Goal: Complete application form: Complete application form

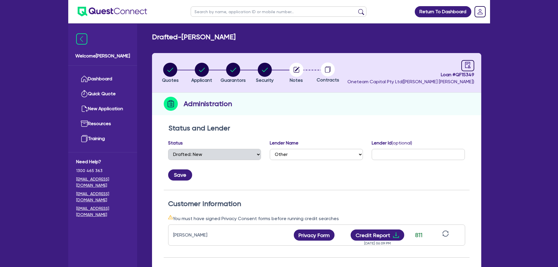
select select "DRAFTED_NEW"
select select "Other"
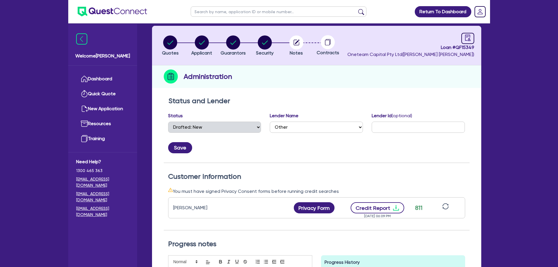
click at [378, 206] on button "Credit Report" at bounding box center [378, 207] width 54 height 11
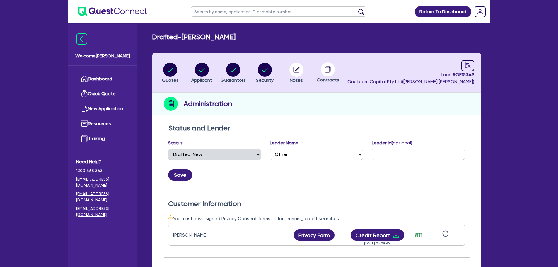
click at [211, 9] on input "text" at bounding box center [279, 11] width 176 height 10
type input "urban"
click button "submit" at bounding box center [360, 13] width 9 height 8
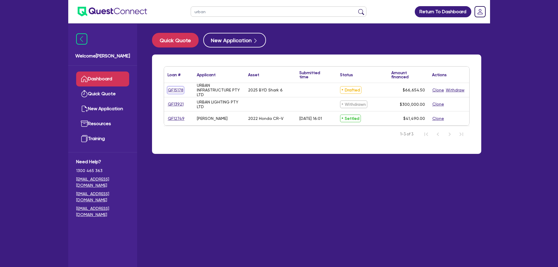
click at [171, 93] on link "QF15178" at bounding box center [176, 90] width 16 height 7
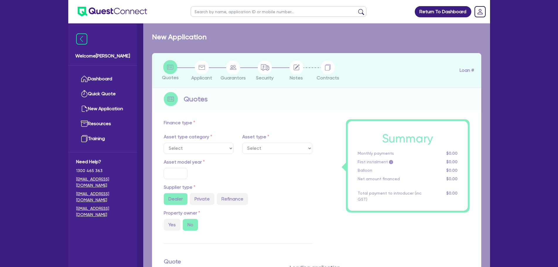
select select "CARS_AND_LIGHT_TRUCKS"
type input "2025"
radio input "true"
type input "66,000"
type input "3"
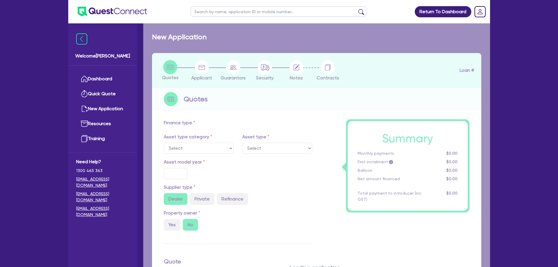
type input "1,999.64"
type input "6.69"
select select "PASSENGER_VEHICLES"
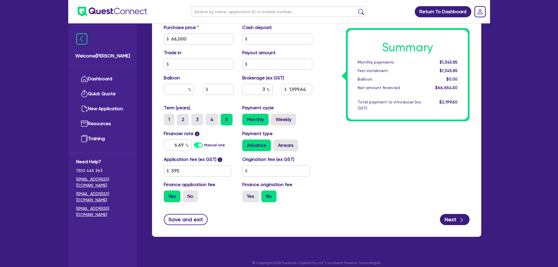
scroll to position [260, 0]
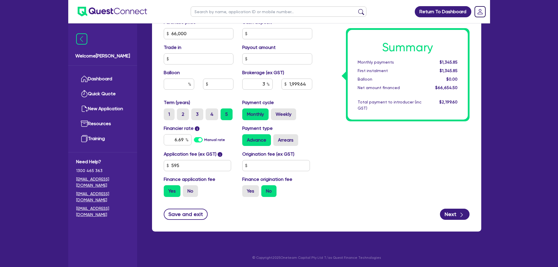
click at [346, 167] on div "Summary Monthly payments $1,345.85 First instalment $1,345.85 Balloon $0.00 Net…" at bounding box center [395, 30] width 157 height 342
click at [460, 215] on icon "button" at bounding box center [462, 215] width 6 height 6
type input "66,000"
type input "1,999.64"
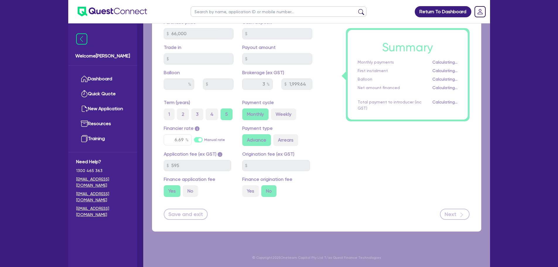
select select "COMPANY"
select select "BUILDING_CONSTRUCTION"
select select "BUSINESSES_CONSTRUCTION_SERVICES"
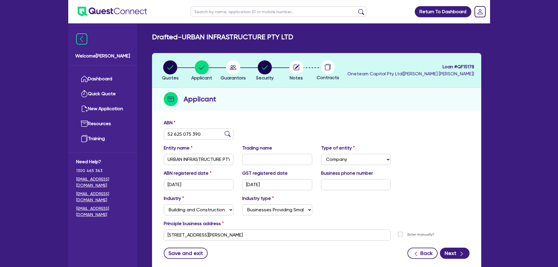
scroll to position [39, 0]
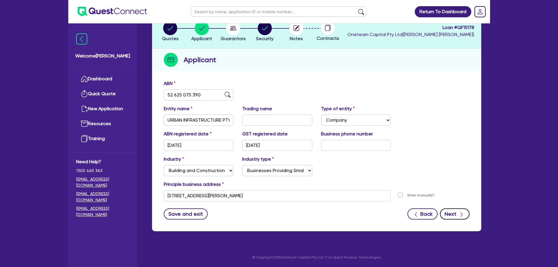
click at [445, 211] on button "Next" at bounding box center [455, 213] width 30 height 11
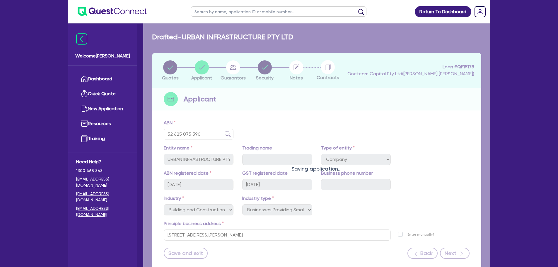
select select "MR"
select select "[GEOGRAPHIC_DATA]"
select select "MARRIED"
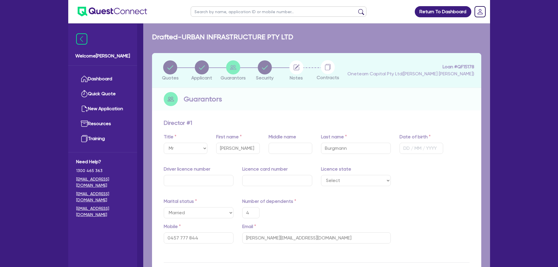
type input "4"
type input "0457 777 844"
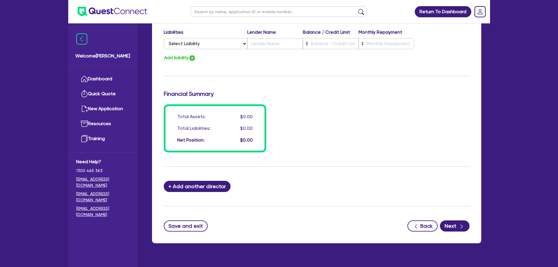
scroll to position [412, 0]
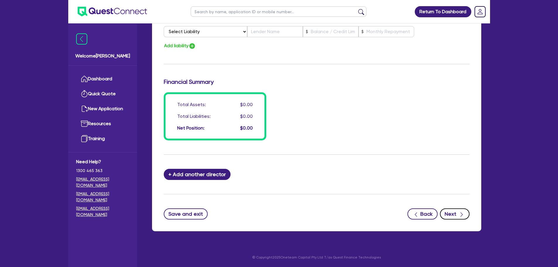
click at [449, 214] on button "Next" at bounding box center [455, 213] width 30 height 11
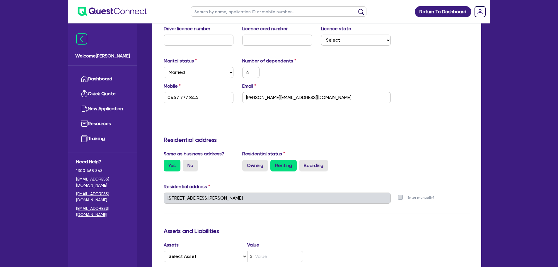
scroll to position [0, 0]
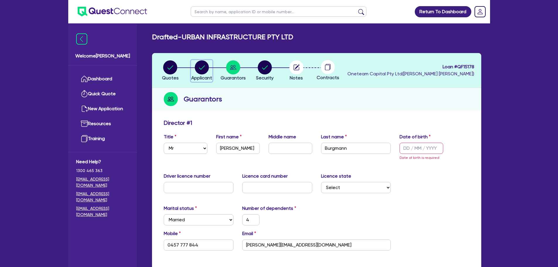
click at [203, 61] on circle "button" at bounding box center [202, 67] width 14 height 14
select select "COMPANY"
select select "BUILDING_CONSTRUCTION"
select select "BUSINESSES_CONSTRUCTION_SERVICES"
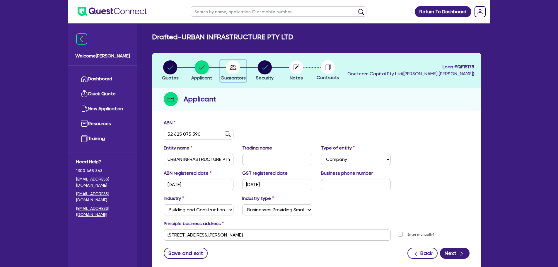
click at [231, 69] on icon "button" at bounding box center [233, 67] width 6 height 5
select select "MR"
select select "[GEOGRAPHIC_DATA]"
select select "MARRIED"
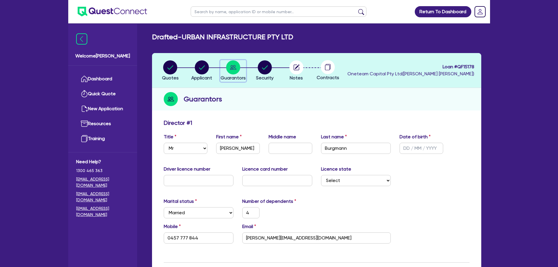
scroll to position [64, 0]
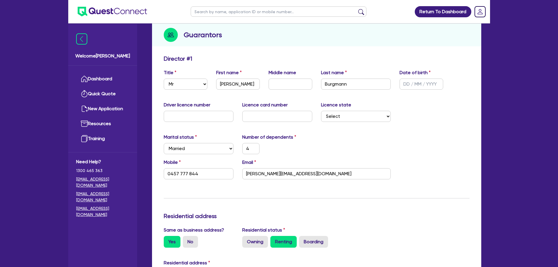
click at [337, 149] on div "Marital status Select [DEMOGRAPHIC_DATA] Married De Facto / Partner Number of d…" at bounding box center [316, 146] width 315 height 25
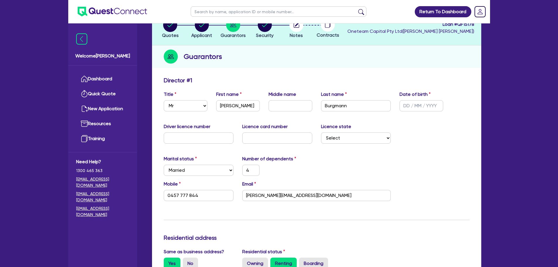
scroll to position [0, 0]
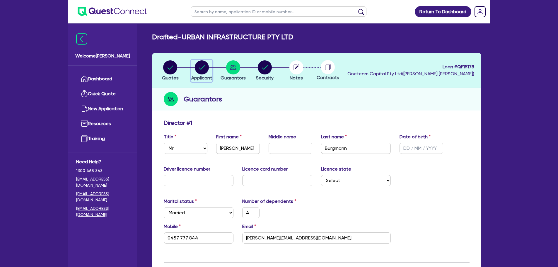
click at [206, 71] on circle "button" at bounding box center [202, 67] width 14 height 14
select select "COMPANY"
select select "BUILDING_CONSTRUCTION"
select select "BUSINESSES_CONSTRUCTION_SERVICES"
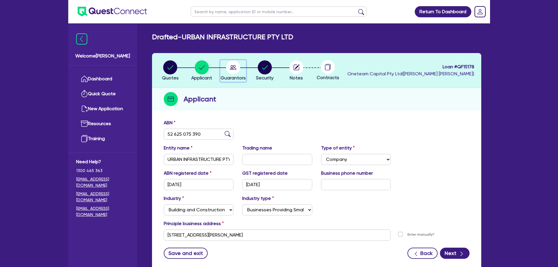
click at [239, 65] on circle "button" at bounding box center [233, 67] width 14 height 14
select select "MR"
select select "[GEOGRAPHIC_DATA]"
select select "MARRIED"
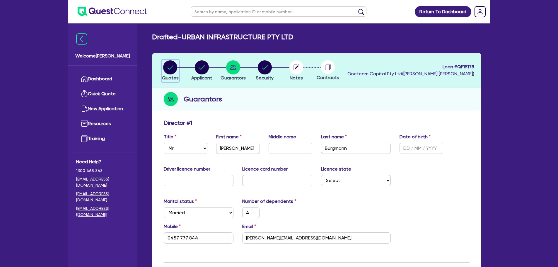
click at [170, 64] on circle "button" at bounding box center [170, 67] width 14 height 14
select select "CARS_AND_LIGHT_TRUCKS"
select select "PASSENGER_VEHICLES"
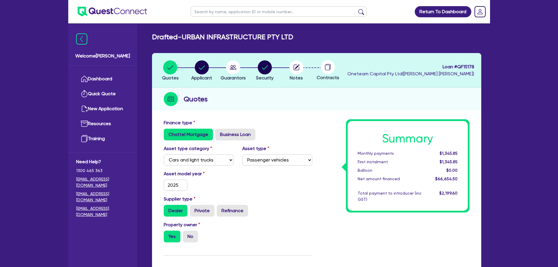
click at [224, 13] on input "text" at bounding box center [279, 11] width 176 height 10
type input "threlf"
click button "submit" at bounding box center [360, 13] width 9 height 8
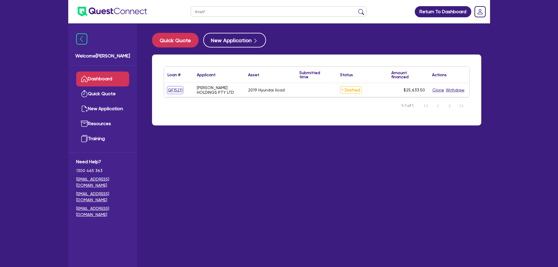
click at [180, 88] on link "QF15211" at bounding box center [175, 90] width 15 height 7
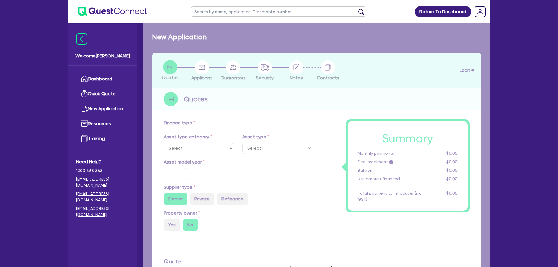
select select "CARS_AND_LIGHT_TRUCKS"
type input "2019"
radio input "true"
type input "34,000"
type input "10,000"
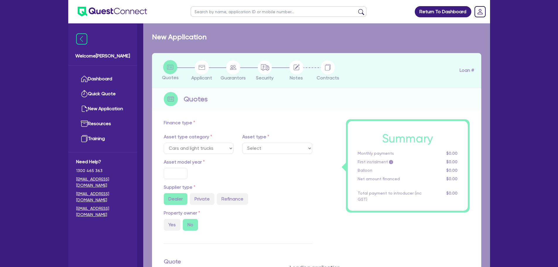
type input "5"
type input "1,281.68"
type input "7.89"
type input "495"
type input "990"
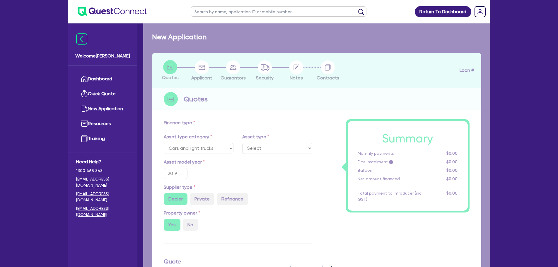
select select "PASSENGER_VEHICLES"
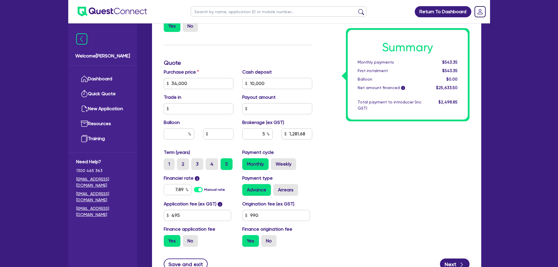
scroll to position [215, 0]
click at [186, 193] on input "7.89" at bounding box center [178, 189] width 28 height 11
type input "7"
type input "12.95"
type input "34,000"
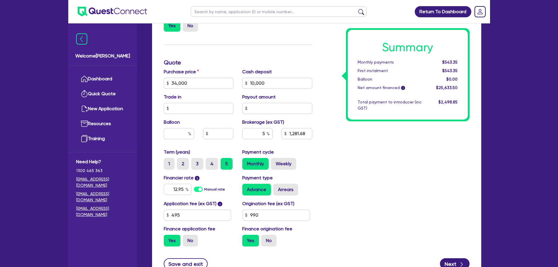
type input "10,000"
type input "1,281.68"
click at [361, 187] on div "Summary Monthly payments $543.35 First instalment $543.35 Balloon $0.00 Net amo…" at bounding box center [395, 80] width 157 height 342
type input "34,000"
type input "10,000"
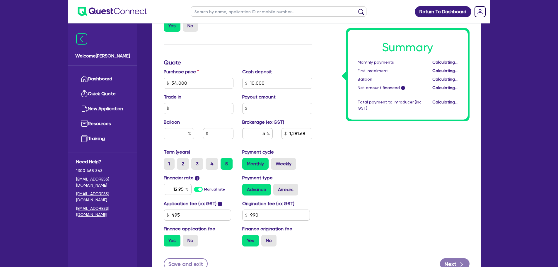
type input "1,281.68"
click at [275, 218] on input "990" at bounding box center [276, 214] width 68 height 11
type input "9"
type input "34,000"
type input "10,000"
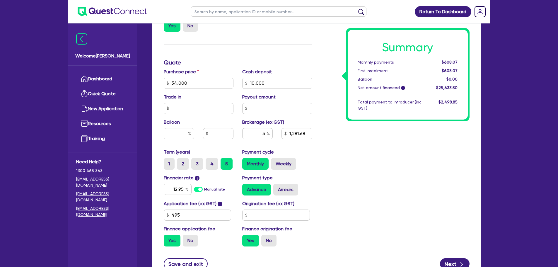
type input "1,281.68"
type input "34,000"
type input "10,000"
type input "1,227.22"
click at [404, 179] on div "Summary Monthly payments Calculating... First instalment Calculating... Balloon…" at bounding box center [395, 80] width 157 height 342
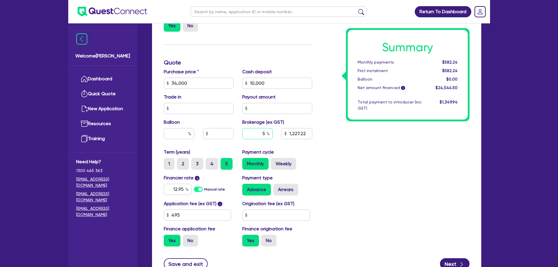
click at [266, 135] on input "5" at bounding box center [257, 133] width 30 height 11
type input "6"
type input "34,000"
type input "10,000"
type input "1,227.22"
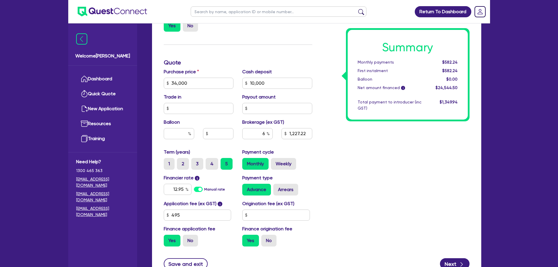
click at [352, 162] on div "Summary Monthly payments $582.24 First instalment $582.24 Balloon $0.00 Net amo…" at bounding box center [395, 80] width 157 height 342
type input "34,000"
type input "10,000"
type input "1,472.67"
click at [263, 134] on input "6" at bounding box center [257, 133] width 30 height 11
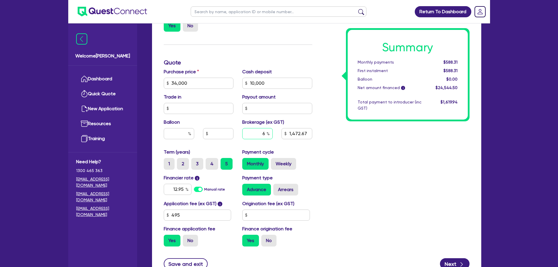
click at [263, 134] on input "6" at bounding box center [257, 133] width 30 height 11
click at [265, 134] on input "6" at bounding box center [257, 133] width 30 height 11
type input "5"
type input "34,000"
type input "10,000"
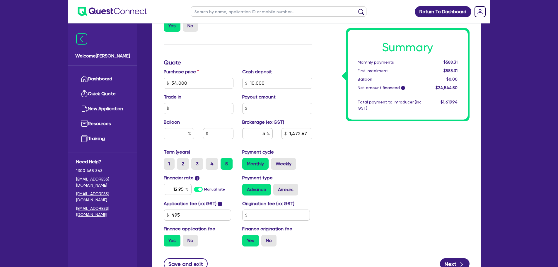
type input "1,472.67"
type input "34,000"
type input "10,000"
type input "1,227.22"
click at [343, 159] on div "Summary Monthly payments Calculating... First instalment Calculating... Balloon…" at bounding box center [395, 80] width 157 height 342
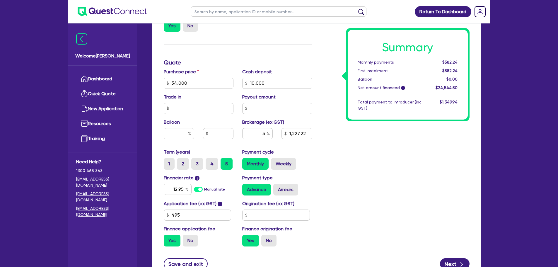
click at [207, 11] on input "text" at bounding box center [279, 11] width 176 height 10
type input "fied"
click button "submit" at bounding box center [360, 13] width 9 height 8
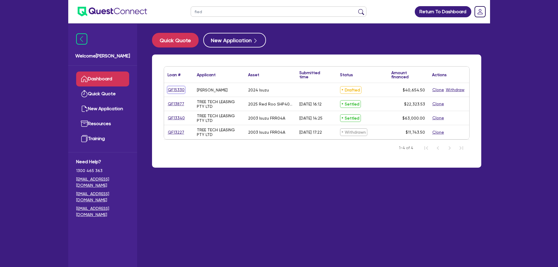
click at [171, 91] on link "QF15330" at bounding box center [176, 89] width 17 height 7
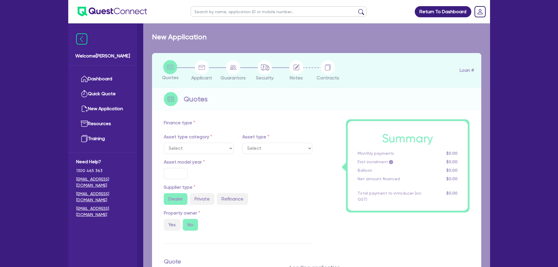
select select "CARS_AND_LIGHT_TRUCKS"
type input "2024"
type input "50,000"
type input "10,000"
type input "5"
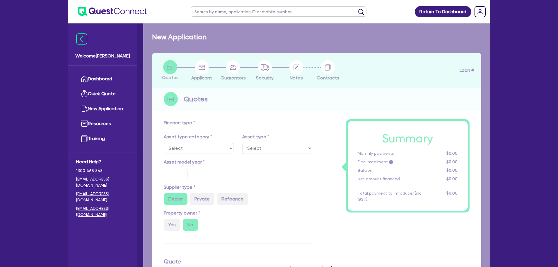
type input "2,032.73"
type input "8.5"
select select "PASSENGER_VEHICLES"
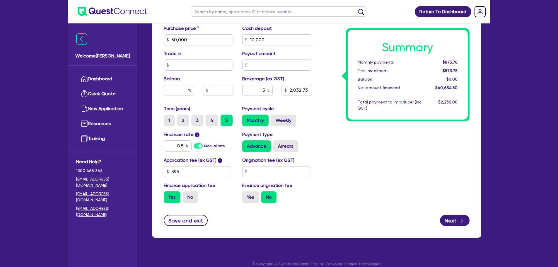
scroll to position [265, 0]
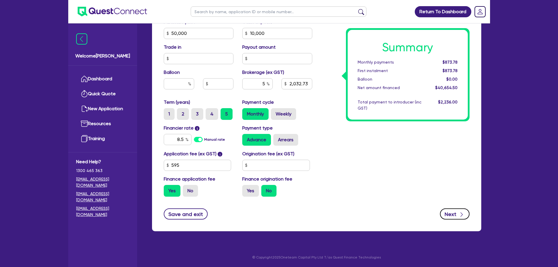
click at [446, 212] on button "Next" at bounding box center [455, 213] width 30 height 11
type input "50,000"
type input "10,000"
type input "2,032.73"
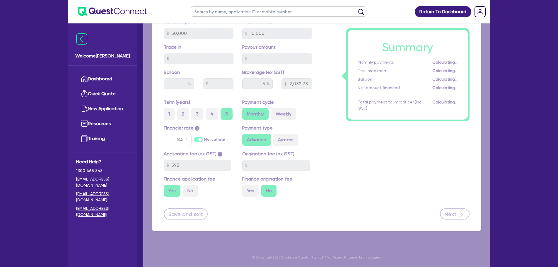
select select "SOLE_TRADER"
select select "ADMINISTRATIVE_SUPPORT"
select select "SUPPORT_OPERATIONS"
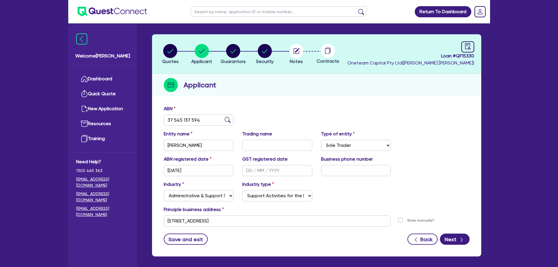
scroll to position [44, 0]
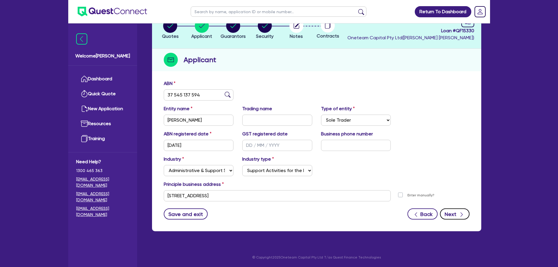
click at [443, 213] on button "Next" at bounding box center [455, 213] width 30 height 11
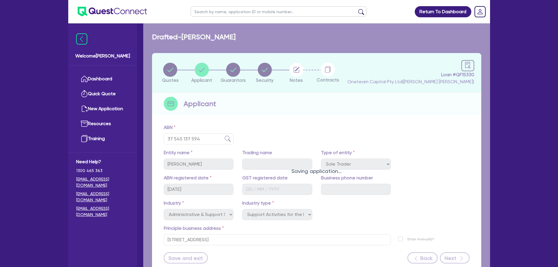
select select "MISS"
select select "QLD"
select select "SINGLE"
select select "CASH"
select select "HOUSEHOLD_PERSONAL"
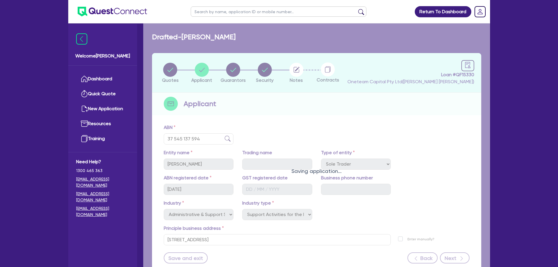
select select "VEHICLE"
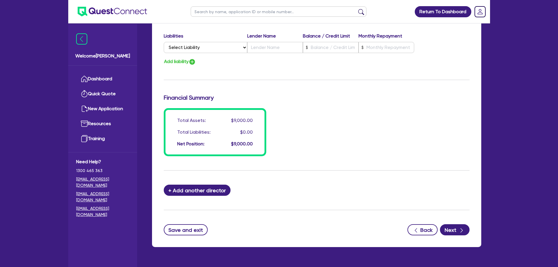
scroll to position [444, 0]
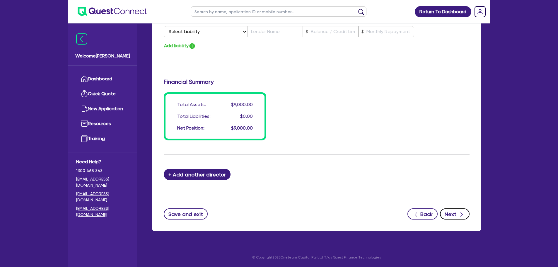
click at [448, 209] on button "Next" at bounding box center [455, 213] width 30 height 11
select select "CARS_AND_LIGHT_TRUCKS"
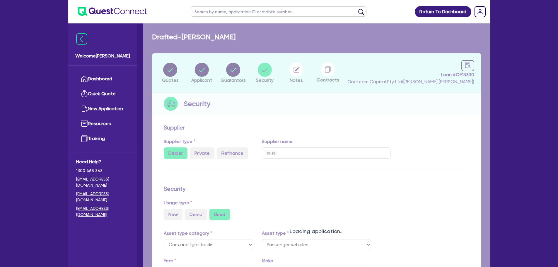
select select "PASSENGER_VEHICLES"
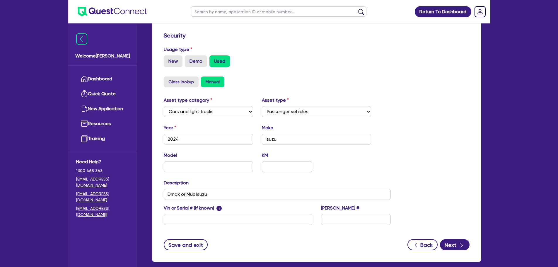
scroll to position [153, 0]
click at [229, 168] on input "text" at bounding box center [209, 166] width 90 height 11
type input "Dmax"
drag, startPoint x: 466, startPoint y: 235, endPoint x: 462, endPoint y: 237, distance: 4.7
click at [462, 237] on form "Supplier Supplier type Dealer Private Refinance Supplier name Isuzu Security Us…" at bounding box center [317, 109] width 306 height 279
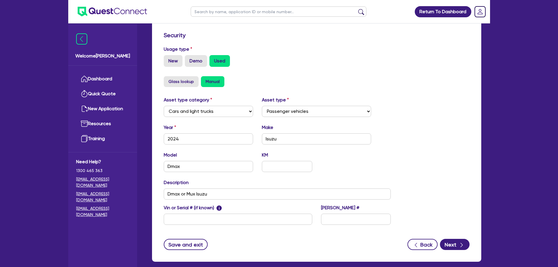
click at [462, 237] on form "Supplier Supplier type Dealer Private Refinance Supplier name Isuzu Security Us…" at bounding box center [317, 109] width 306 height 279
drag, startPoint x: 462, startPoint y: 237, endPoint x: 456, endPoint y: 247, distance: 11.9
click at [456, 247] on form "Supplier Supplier type Dealer Private Refinance Supplier name Isuzu Security Us…" at bounding box center [317, 109] width 306 height 279
click at [456, 247] on button "Next" at bounding box center [455, 244] width 30 height 11
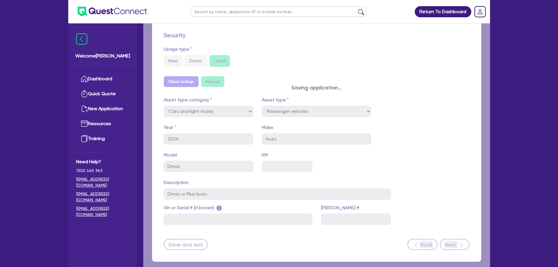
select select "Other"
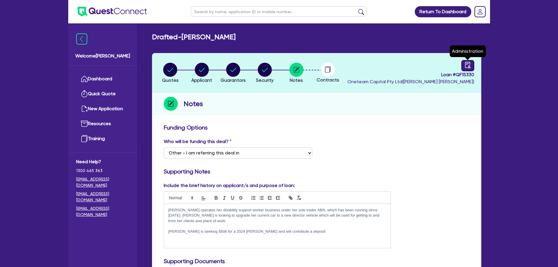
click at [465, 65] on icon "audit" at bounding box center [468, 65] width 6 height 6
select select "DRAFTED_NEW"
select select "Other"
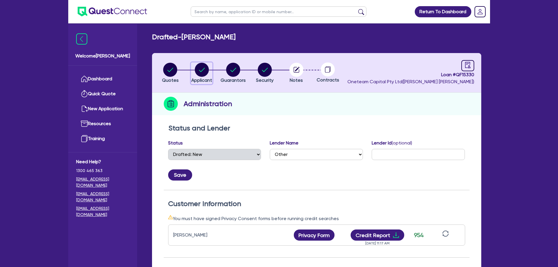
click at [202, 74] on circle "button" at bounding box center [202, 70] width 14 height 14
select select "SOLE_TRADER"
select select "ADMINISTRATIVE_SUPPORT"
select select "SUPPORT_OPERATIONS"
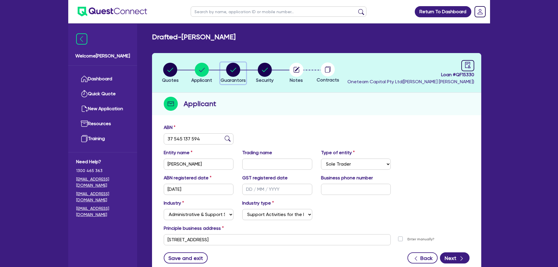
click at [226, 69] on icon "button" at bounding box center [233, 70] width 14 height 14
select select "MISS"
select select "QLD"
select select "SINGLE"
select select "CASH"
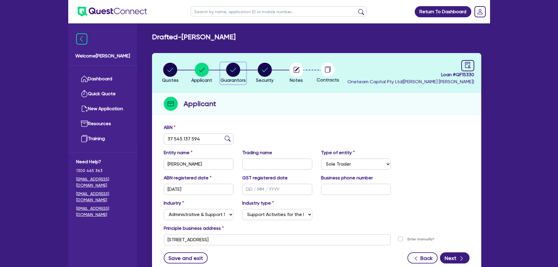
select select "HOUSEHOLD_PERSONAL"
select select "VEHICLE"
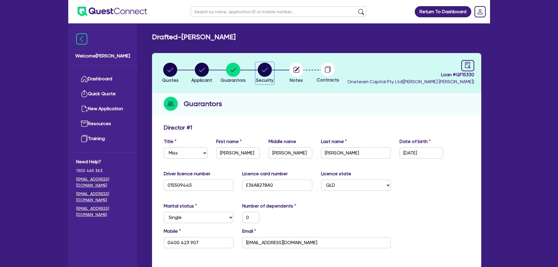
click at [262, 69] on circle "button" at bounding box center [265, 70] width 14 height 14
select select "CARS_AND_LIGHT_TRUCKS"
select select "PASSENGER_VEHICLES"
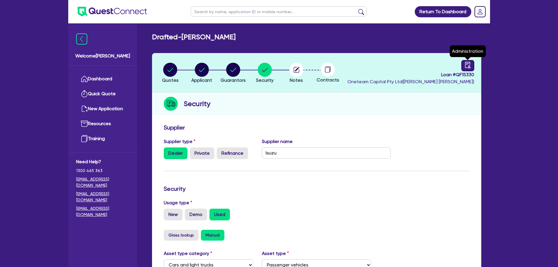
click at [467, 65] on icon "audit" at bounding box center [468, 65] width 6 height 6
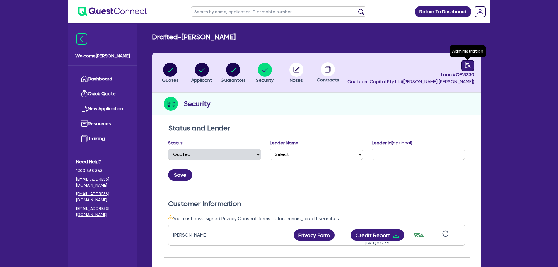
select select "DRAFTED_NEW"
select select "Other"
click at [168, 72] on circle "button" at bounding box center [170, 70] width 14 height 14
select select "CARS_AND_LIGHT_TRUCKS"
select select "PASSENGER_VEHICLES"
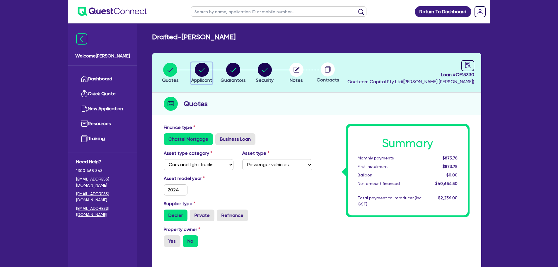
click at [201, 75] on circle "button" at bounding box center [202, 70] width 14 height 14
select select "SOLE_TRADER"
select select "ADMINISTRATIVE_SUPPORT"
select select "SUPPORT_OPERATIONS"
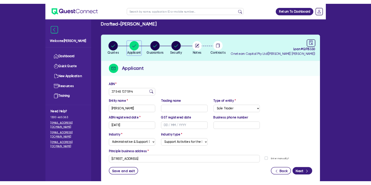
scroll to position [7, 0]
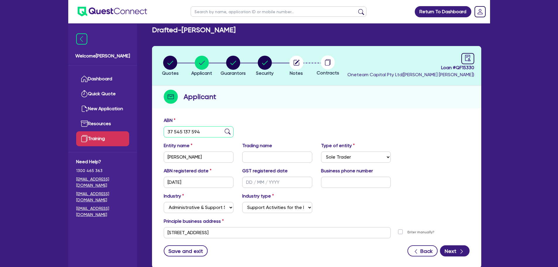
drag, startPoint x: 199, startPoint y: 133, endPoint x: 129, endPoint y: 139, distance: 70.2
click at [129, 139] on div "Welcome [PERSON_NAME] Quick Quote New Application Ref Company Ref Salesperson R…" at bounding box center [279, 148] width 422 height 311
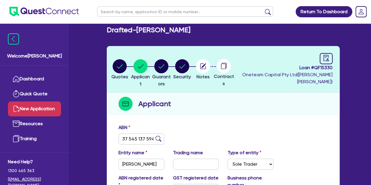
click at [35, 105] on link "New Application" at bounding box center [34, 108] width 53 height 15
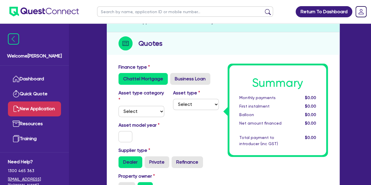
scroll to position [74, 0]
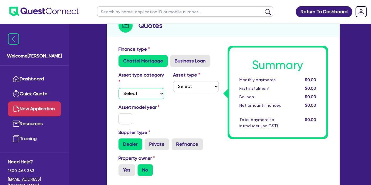
click at [141, 96] on select "Select Cars and light trucks Primary assets Secondary assets Tertiary assets" at bounding box center [141, 93] width 46 height 11
click at [118, 88] on select "Select Cars and light trucks Primary assets Secondary assets Tertiary assets" at bounding box center [141, 93] width 46 height 11
click at [156, 88] on select "Select Cars and light trucks Primary assets Secondary assets Tertiary assets" at bounding box center [141, 93] width 46 height 11
select select "CARS_AND_LIGHT_TRUCKS"
click at [118, 88] on select "Select Cars and light trucks Primary assets Secondary assets Tertiary assets" at bounding box center [141, 93] width 46 height 11
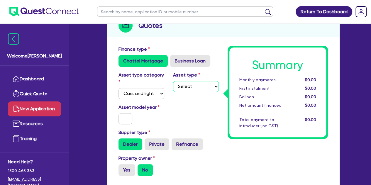
click at [181, 90] on select "Select Passenger vehicles Vans and utes Light trucks up to 4.5 tonne" at bounding box center [196, 86] width 46 height 11
select select "VANS_AND_UTES"
click at [173, 81] on select "Select Passenger vehicles Vans and utes Light trucks up to 4.5 tonne" at bounding box center [196, 86] width 46 height 11
click at [126, 121] on input "text" at bounding box center [125, 118] width 14 height 11
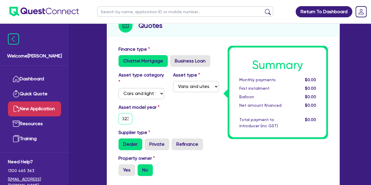
type input "2023"
click at [144, 122] on div "Asset model year [DATE]" at bounding box center [141, 114] width 54 height 21
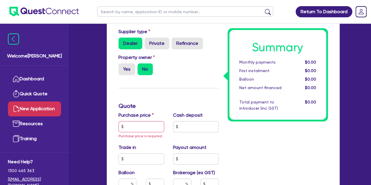
scroll to position [174, 0]
click at [128, 134] on span "Purchase price is required" at bounding box center [140, 136] width 44 height 4
click at [139, 121] on input "text" at bounding box center [141, 126] width 46 height 11
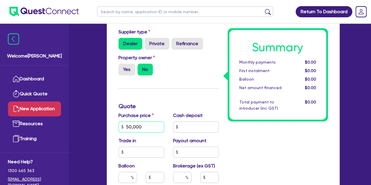
type input "50,000"
click at [159, 95] on div "Finance type Chattel Mortgage Business Loan Asset type category Select Cars and…" at bounding box center [168, 142] width 109 height 394
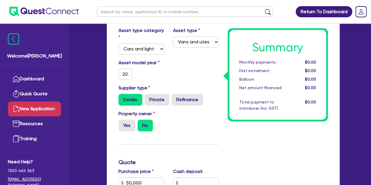
scroll to position [119, 0]
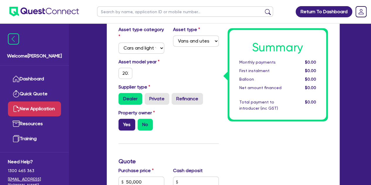
click at [126, 123] on label "Yes" at bounding box center [126, 125] width 17 height 12
click at [122, 122] on input "Yes" at bounding box center [120, 121] width 4 height 4
radio input "true"
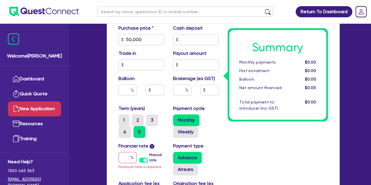
scroll to position [262, 0]
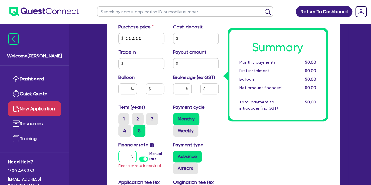
click at [128, 155] on input "text" at bounding box center [127, 156] width 18 height 11
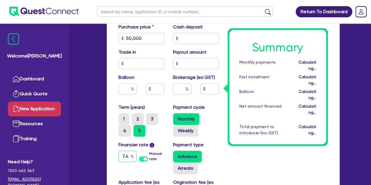
type input "7"
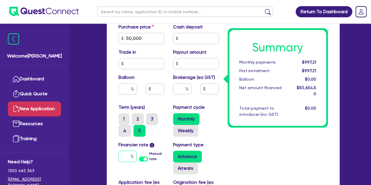
type input "3"
type input "7.39"
click at [256, 154] on div "Summary Monthly payments $997.21 First instalment $997.21 Balloon $0.00 Net amo…" at bounding box center [277, 54] width 109 height 394
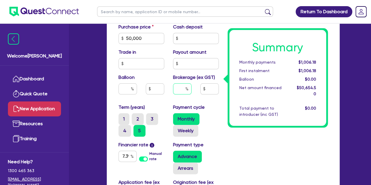
click at [180, 87] on input "text" at bounding box center [182, 88] width 18 height 11
type input "5"
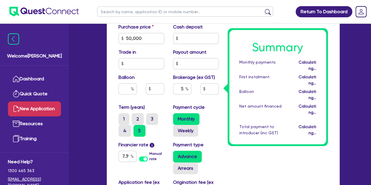
click at [206, 118] on div "Monthly Weekly" at bounding box center [196, 124] width 46 height 23
type input "2,532.73"
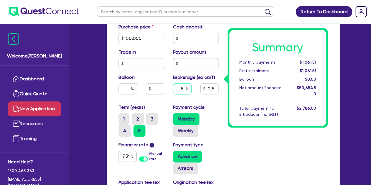
click at [184, 91] on input "5" at bounding box center [182, 88] width 18 height 11
type input "4"
click at [198, 101] on div "Purchase price 50,000 Cash deposit Trade in Payout amount Balloon Brokerage (ex…" at bounding box center [168, 63] width 109 height 80
type input "2,026.18"
click at [183, 89] on input "4" at bounding box center [182, 88] width 18 height 11
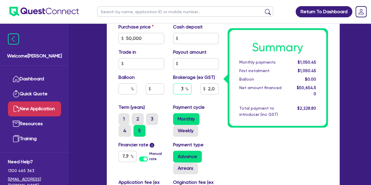
type input "3"
click at [185, 102] on div "Purchase price 50,000 Cash deposit Trade in Payout amount Balloon Brokerage (ex…" at bounding box center [168, 63] width 109 height 80
type input "1,519.64"
click at [182, 88] on input "3" at bounding box center [182, 88] width 18 height 11
type input "4"
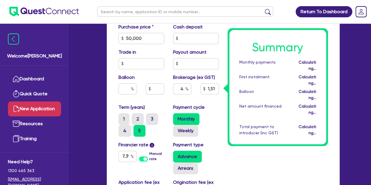
click at [169, 97] on div "4" at bounding box center [181, 91] width 27 height 16
type input "2,026.18"
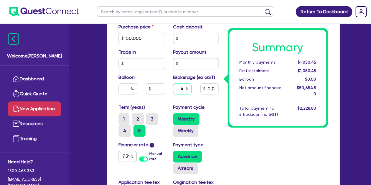
click at [184, 91] on input "4" at bounding box center [182, 88] width 18 height 11
type input "5"
click at [170, 103] on div "Purchase price 50,000 Cash deposit Trade in Payout amount Balloon Brokerage (ex…" at bounding box center [168, 63] width 109 height 80
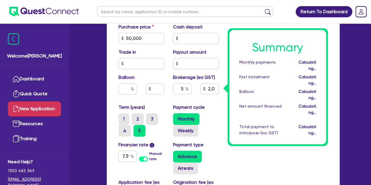
type input "2,532.73"
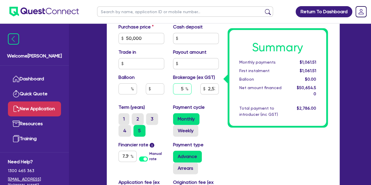
click at [182, 92] on input "5" at bounding box center [182, 88] width 18 height 11
type input "5"
type input "4"
click at [167, 95] on div "Balloon" at bounding box center [141, 86] width 54 height 25
type input "2,026.18"
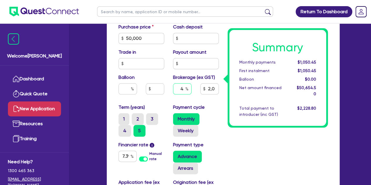
click at [184, 88] on input "4" at bounding box center [182, 88] width 18 height 11
type input "5"
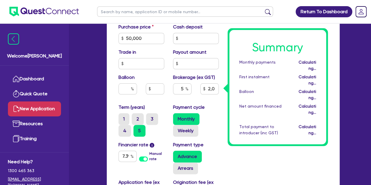
click at [165, 107] on div "Term (years) 1 2 3 4 5" at bounding box center [141, 120] width 54 height 33
type input "2,532.73"
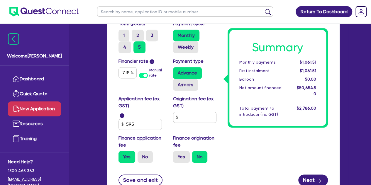
scroll to position [346, 0]
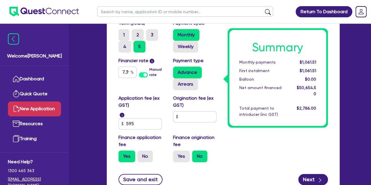
click at [200, 107] on label "Origination fee (ex GST)" at bounding box center [196, 102] width 46 height 14
click at [191, 119] on input "text" at bounding box center [194, 116] width 43 height 11
type input "990"
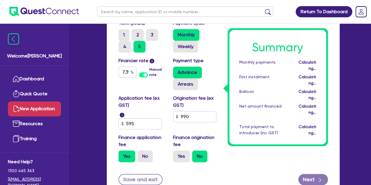
type input "2,532.73"
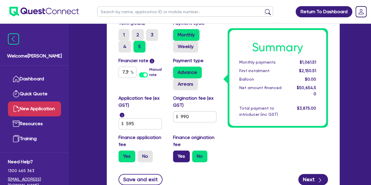
click at [185, 153] on label "Yes" at bounding box center [181, 156] width 17 height 12
click at [177, 153] on input "Yes" at bounding box center [175, 152] width 4 height 4
radio input "true"
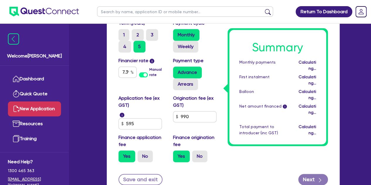
type input "2,587.18"
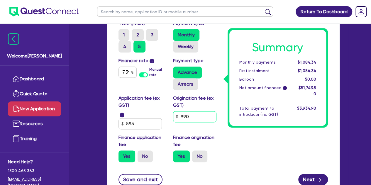
click at [194, 119] on input "990" at bounding box center [194, 116] width 43 height 11
type input "9"
type input "595"
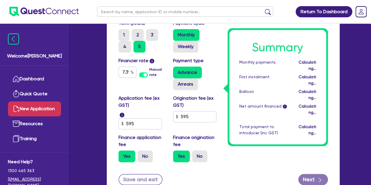
type input "2,565.45"
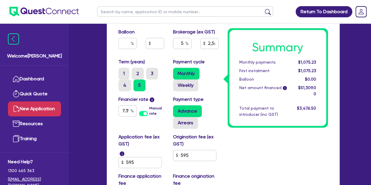
scroll to position [306, 0]
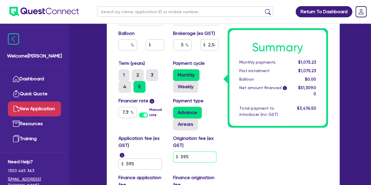
click at [194, 155] on input "595" at bounding box center [194, 156] width 43 height 11
type input "5"
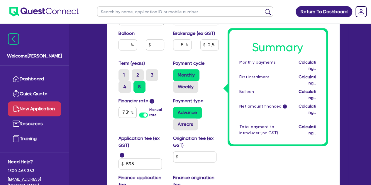
type input "2,532.73"
click at [247, 149] on div "Summary Monthly payments Calculating... First instalment Calculating... Balloon…" at bounding box center [277, 10] width 109 height 394
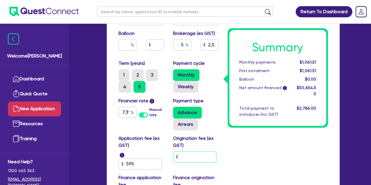
click at [195, 158] on input "text" at bounding box center [194, 156] width 43 height 11
type input "595"
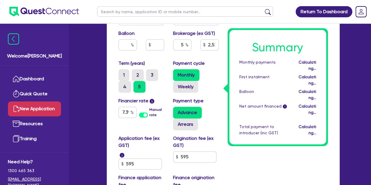
click at [257, 155] on div "Summary Monthly payments Calculating... First instalment Calculating... Balloon…" at bounding box center [277, 10] width 109 height 394
type input "2,565.45"
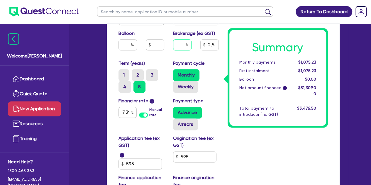
click at [184, 42] on input "text" at bounding box center [182, 44] width 18 height 11
type input "2,565.45"
click at [194, 58] on div "Purchase price 50,000 Cash deposit Trade in Payout amount Balloon Brokerage (ex…" at bounding box center [168, 19] width 109 height 80
click at [179, 45] on input "text" at bounding box center [182, 44] width 18 height 11
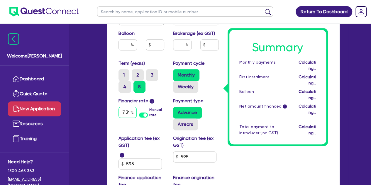
click at [128, 114] on input "7.39" at bounding box center [127, 112] width 18 height 11
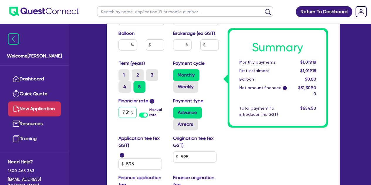
click at [127, 112] on input "7.39" at bounding box center [127, 112] width 18 height 11
type input "7"
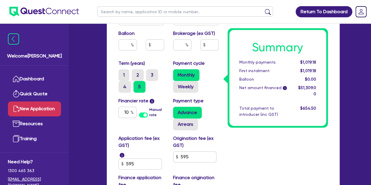
click at [255, 145] on div "Summary Monthly payments $1,019.18 First instalment $1,019.18 Balloon $0.00 Net…" at bounding box center [277, 10] width 109 height 394
click at [130, 112] on input "10" at bounding box center [127, 112] width 18 height 11
type input "1"
type input "7.39"
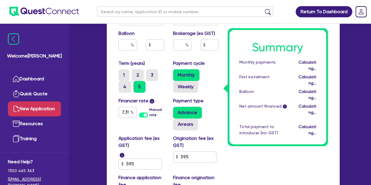
scroll to position [0, 0]
click at [234, 140] on div "Summary Monthly payments Calculating... First instalment Calculating... Balloon…" at bounding box center [277, 10] width 109 height 394
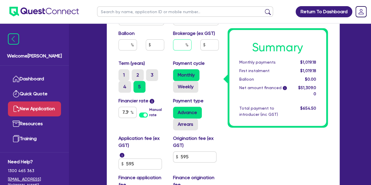
click at [176, 42] on input "text" at bounding box center [182, 44] width 18 height 11
type input "5"
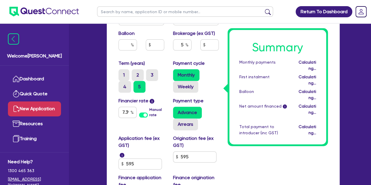
type input "2,565.45"
click at [209, 78] on div "Monthly Weekly" at bounding box center [196, 80] width 46 height 23
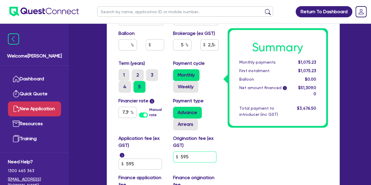
click at [187, 154] on input "595" at bounding box center [194, 156] width 43 height 11
type input "5"
type input "2,532.73"
click at [252, 147] on div "Summary Monthly payments $1,061.51 First instalment $1,061.51 Balloon $0.00 Net…" at bounding box center [277, 10] width 109 height 394
click at [183, 46] on input "5" at bounding box center [182, 44] width 18 height 11
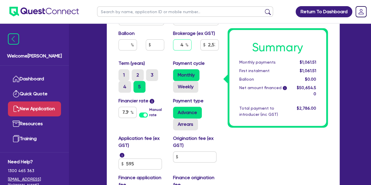
type input "4"
type input "2,026.18"
click at [205, 66] on div "Payment cycle Monthly Weekly" at bounding box center [195, 76] width 54 height 33
click at [183, 46] on input "text" at bounding box center [182, 44] width 18 height 11
type input "5"
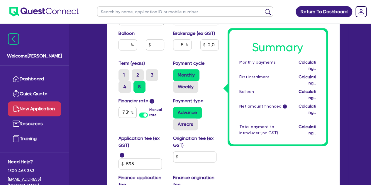
type input "2,532.73"
click at [172, 55] on div "Purchase price 50,000 Cash deposit Trade in Payout amount Balloon Brokerage (ex…" at bounding box center [168, 19] width 109 height 80
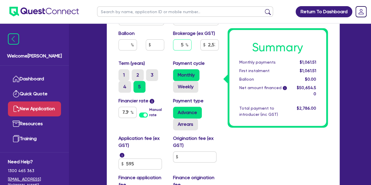
click at [182, 44] on input "5" at bounding box center [182, 44] width 18 height 11
click at [183, 45] on input "5" at bounding box center [182, 44] width 18 height 11
type input "4"
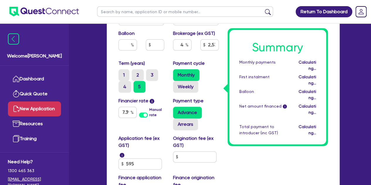
type input "2,026.18"
click at [168, 55] on div "Purchase price 50,000 Cash deposit Trade in Payout amount Balloon Brokerage (ex…" at bounding box center [168, 19] width 109 height 80
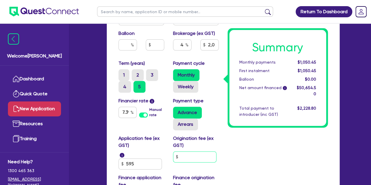
click at [180, 157] on input "text" at bounding box center [194, 156] width 43 height 11
type input "595"
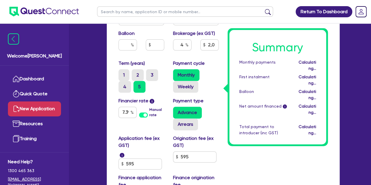
type input "2,052.36"
click at [212, 150] on div "Origination fee (ex GST) 595" at bounding box center [195, 152] width 54 height 35
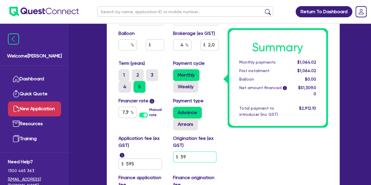
click at [192, 152] on input "59" at bounding box center [194, 156] width 43 height 11
type input "5"
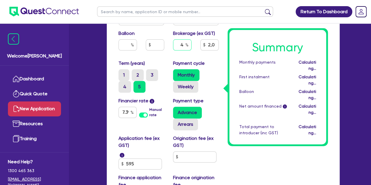
type input "2,026.18"
click at [182, 47] on input "text" at bounding box center [182, 44] width 18 height 11
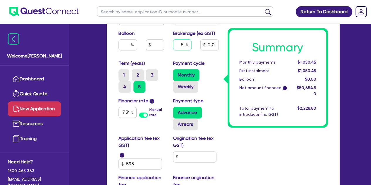
type input "5"
type input "2,532.73"
click at [204, 57] on div "Purchase price 50,000 Cash deposit Trade in Payout amount Balloon Brokerage (ex…" at bounding box center [168, 19] width 109 height 80
click at [184, 45] on input "text" at bounding box center [182, 44] width 18 height 11
type input "3"
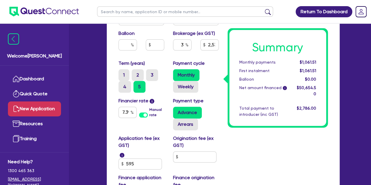
type input "1,519.64"
click at [173, 52] on div "3" at bounding box center [181, 47] width 27 height 16
click at [185, 45] on input "text" at bounding box center [182, 44] width 18 height 11
type input "5"
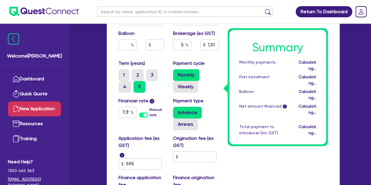
click at [167, 61] on div "Term (years) 1 2 3 4 5" at bounding box center [141, 76] width 54 height 33
type input "2,532.73"
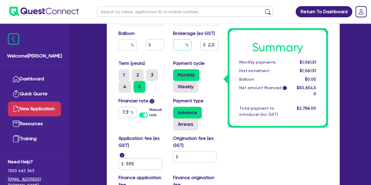
click at [185, 46] on input "text" at bounding box center [182, 44] width 18 height 11
type input "3"
type input "1,519.64"
click at [171, 55] on div "Purchase price 50,000 Cash deposit Trade in Payout amount Balloon Brokerage (ex…" at bounding box center [168, 19] width 109 height 80
click at [186, 158] on input "text" at bounding box center [194, 156] width 43 height 11
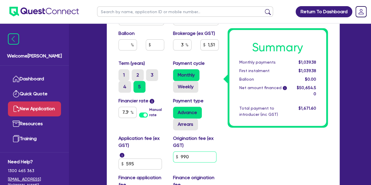
type input "990"
type input "1,552.31"
click at [237, 142] on div "Summary Monthly payments $1,061.72 First instalment $1,061.72 Balloon $0.00 Net…" at bounding box center [277, 10] width 109 height 394
click at [183, 46] on input "3" at bounding box center [182, 44] width 18 height 11
type input "5"
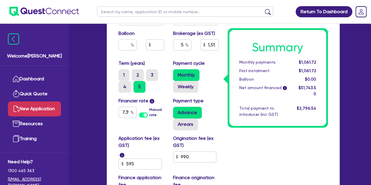
type input "2,587.18"
click at [213, 79] on div "Monthly Weekly" at bounding box center [196, 80] width 46 height 23
click at [192, 153] on input "99" at bounding box center [194, 156] width 43 height 11
type input "9"
click at [217, 148] on label "Origination fee (ex GST)" at bounding box center [196, 142] width 46 height 14
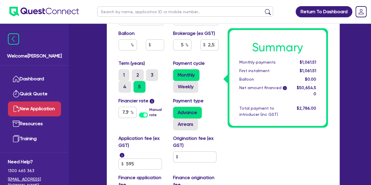
click at [233, 149] on div "Summary Monthly payments $1,061.51 First instalment $1,061.51 Balloon $0.00 Net…" at bounding box center [277, 10] width 109 height 394
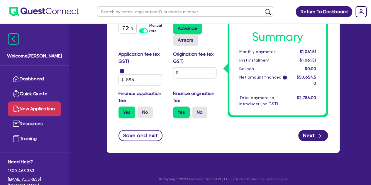
scroll to position [393, 0]
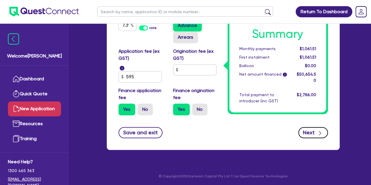
click at [303, 129] on button "Next" at bounding box center [313, 132] width 30 height 11
type input "2,532.73"
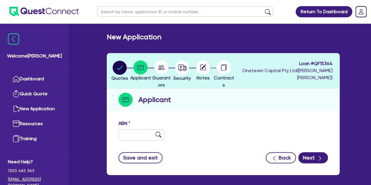
click at [131, 144] on div "ABN" at bounding box center [223, 132] width 218 height 25
click at [131, 135] on input "text" at bounding box center [141, 134] width 46 height 11
paste input "67 348 112 627"
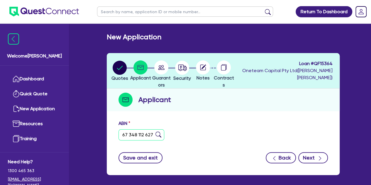
type input "67 348 112 627"
click at [305, 153] on button "Next" at bounding box center [313, 157] width 30 height 11
type input "[PERSON_NAME]"
select select "SOLE_TRADER"
type input "[DATE]"
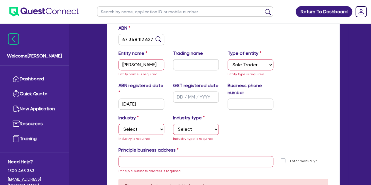
scroll to position [96, 0]
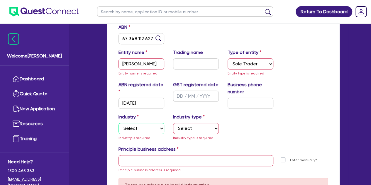
click at [148, 130] on select "Select Accomodation & Food Services Administrative & Support Services Agricultu…" at bounding box center [141, 128] width 46 height 11
select select "BUILDING_CONSTRUCTION"
click at [118, 123] on select "Select Accomodation & Food Services Administrative & Support Services Agricultu…" at bounding box center [141, 128] width 46 height 11
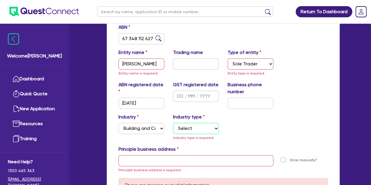
click at [187, 128] on select "Select Trades People Providing Services Direct to Consumers Trades People Provi…" at bounding box center [196, 128] width 46 height 11
select select "TRADES_SERVICES_CONSUMERS"
click at [173, 123] on select "Select Trades People Providing Services Direct to Consumers Trades People Provi…" at bounding box center [196, 128] width 46 height 11
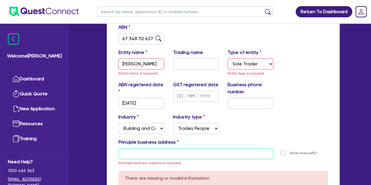
click at [151, 150] on input "text" at bounding box center [195, 153] width 155 height 11
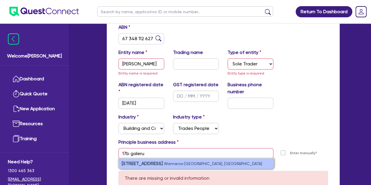
click at [164, 161] on small "Wanneroo [GEOGRAPHIC_DATA], [GEOGRAPHIC_DATA]" at bounding box center [213, 163] width 98 height 4
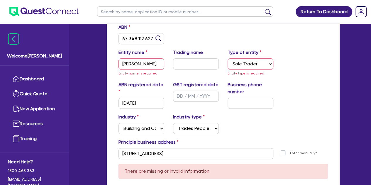
click at [257, 122] on div "Industry Select Accomodation & Food Services Administrative & Support Services …" at bounding box center [223, 125] width 218 height 25
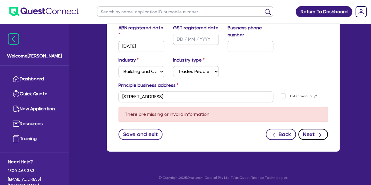
click at [318, 133] on icon "button" at bounding box center [320, 135] width 6 height 6
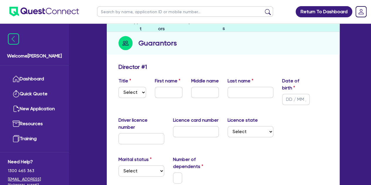
scroll to position [59, 0]
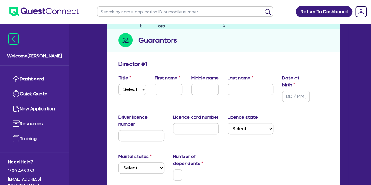
click at [136, 81] on div "Title Select Mr Mrs Ms Miss Dr" at bounding box center [132, 88] width 36 height 28
click at [135, 87] on select "Select Mr Mrs Ms Miss Dr" at bounding box center [132, 89] width 28 height 11
click at [118, 84] on select "Select Mr Mrs Ms Miss Dr" at bounding box center [132, 89] width 28 height 11
click at [162, 86] on input "text" at bounding box center [169, 89] width 28 height 11
click at [227, 94] on div "Last name" at bounding box center [250, 88] width 54 height 28
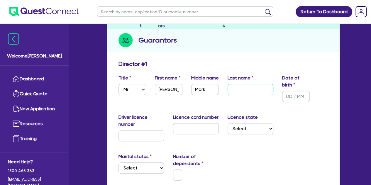
click at [239, 91] on input "text" at bounding box center [250, 89] width 46 height 11
click at [298, 100] on input "text" at bounding box center [296, 96] width 28 height 11
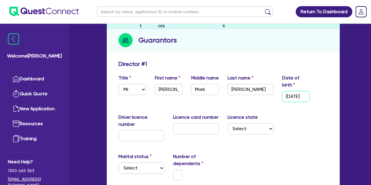
scroll to position [0, 4]
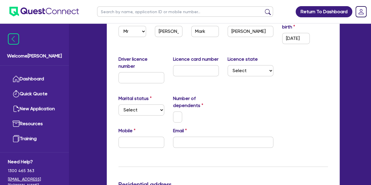
scroll to position [119, 0]
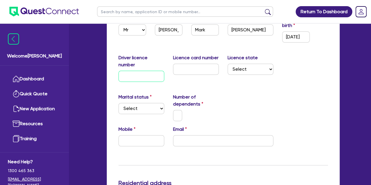
click at [125, 72] on input "text" at bounding box center [141, 76] width 46 height 11
click at [201, 69] on input "text" at bounding box center [196, 69] width 46 height 11
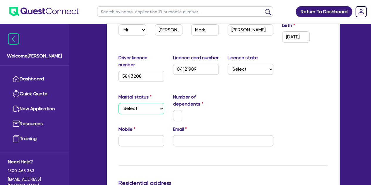
click at [138, 105] on select "Select Single Married De Facto / Partner" at bounding box center [141, 108] width 46 height 11
click at [118, 103] on select "Select Single Married De Facto / Partner" at bounding box center [141, 108] width 46 height 11
click at [242, 69] on select "Select [GEOGRAPHIC_DATA] [GEOGRAPHIC_DATA] [GEOGRAPHIC_DATA] [GEOGRAPHIC_DATA] …" at bounding box center [250, 69] width 46 height 11
click at [227, 64] on select "Select [GEOGRAPHIC_DATA] [GEOGRAPHIC_DATA] [GEOGRAPHIC_DATA] [GEOGRAPHIC_DATA] …" at bounding box center [250, 69] width 46 height 11
click at [180, 113] on input "text" at bounding box center [177, 115] width 9 height 11
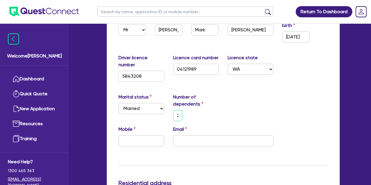
scroll to position [0, 2]
click at [203, 114] on div "2" at bounding box center [195, 115] width 54 height 11
click at [191, 144] on input "email" at bounding box center [223, 140] width 100 height 11
paste input "[EMAIL_ADDRESS][DOMAIN_NAME]"
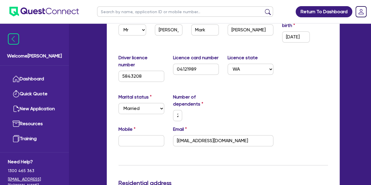
click at [142, 146] on div "Mobile Email [EMAIL_ADDRESS][DOMAIN_NAME]" at bounding box center [223, 138] width 218 height 25
click at [135, 136] on input "text" at bounding box center [141, 140] width 46 height 11
paste input "4482 814 99"
click at [122, 141] on input "4482 814 99" at bounding box center [141, 140] width 46 height 11
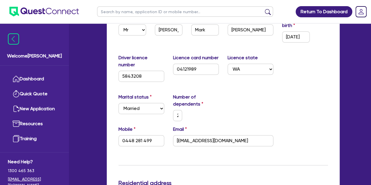
click at [224, 113] on div "Marital status Select [DEMOGRAPHIC_DATA] Married De Facto / Partner Number of d…" at bounding box center [223, 109] width 218 height 32
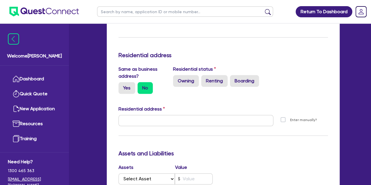
scroll to position [252, 0]
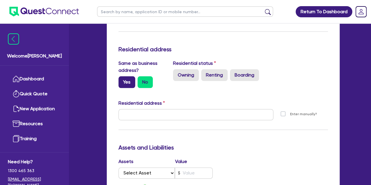
click at [129, 79] on label "Yes" at bounding box center [126, 82] width 17 height 12
click at [122, 79] on input "Yes" at bounding box center [120, 78] width 4 height 4
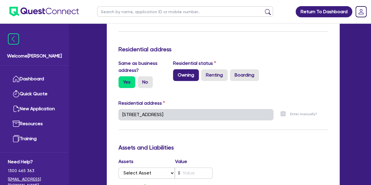
click at [177, 75] on label "Owning" at bounding box center [186, 75] width 26 height 12
click at [177, 73] on input "Owning" at bounding box center [175, 71] width 4 height 4
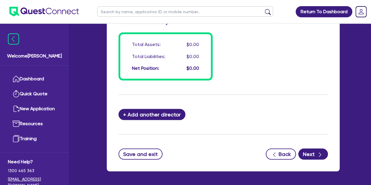
scroll to position [521, 0]
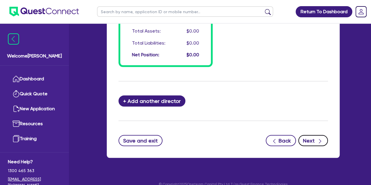
click at [302, 139] on button "Next" at bounding box center [313, 140] width 30 height 11
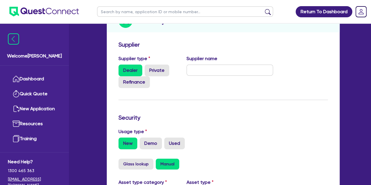
scroll to position [90, 0]
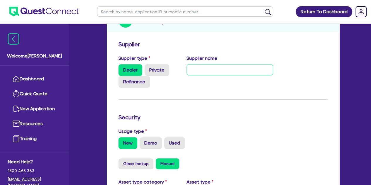
click at [197, 72] on input "text" at bounding box center [229, 69] width 86 height 11
click at [183, 96] on form "Supplier Supplier type Dealer Private Refinance Supplier name Security Usage ty…" at bounding box center [222, 186] width 209 height 291
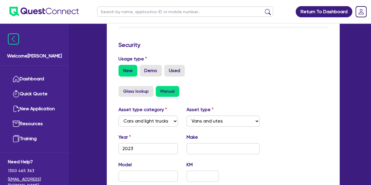
scroll to position [164, 0]
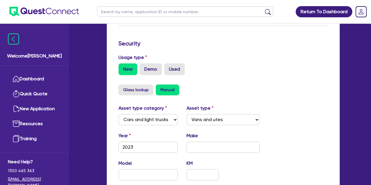
click at [177, 76] on div "Usage type New Demo Used" at bounding box center [223, 67] width 218 height 26
click at [173, 69] on label "Used" at bounding box center [174, 69] width 21 height 12
click at [168, 67] on input "Used" at bounding box center [166, 65] width 4 height 4
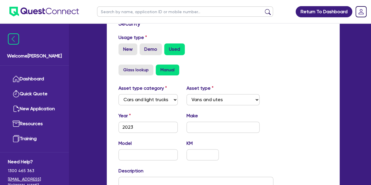
scroll to position [185, 0]
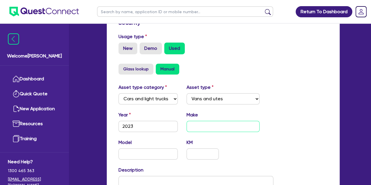
click at [196, 122] on input "text" at bounding box center [222, 126] width 73 height 11
click at [276, 136] on div "Asset type category Select Cars and light trucks Primary assets Secondary asset…" at bounding box center [195, 151] width 163 height 135
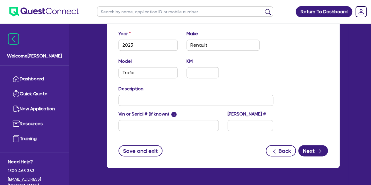
scroll to position [267, 0]
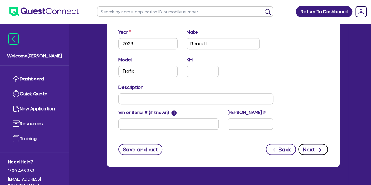
click at [306, 145] on button "Next" at bounding box center [313, 149] width 30 height 11
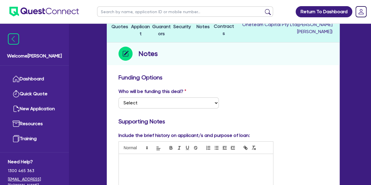
scroll to position [59, 0]
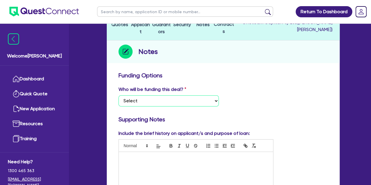
click at [178, 101] on select "Select I want Quest to fund 100% I will fund 100% I will co-fund with Quest Oth…" at bounding box center [168, 100] width 100 height 11
click at [118, 95] on select "Select I want Quest to fund 100% I will fund 100% I will co-fund with Quest Oth…" at bounding box center [168, 100] width 100 height 11
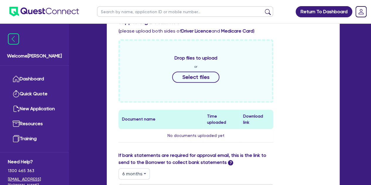
scroll to position [247, 0]
click at [189, 76] on button "Select files" at bounding box center [195, 76] width 47 height 11
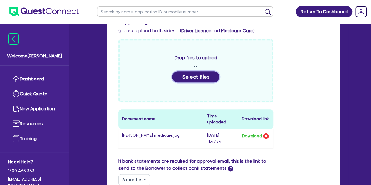
click at [205, 71] on button "Select files" at bounding box center [195, 76] width 47 height 11
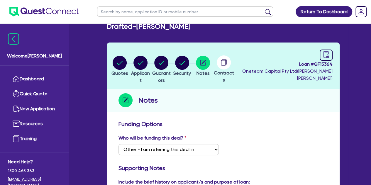
scroll to position [0, 0]
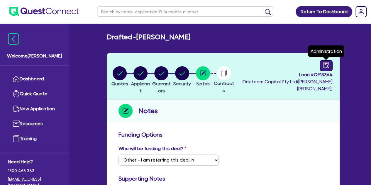
click at [330, 67] on link at bounding box center [325, 65] width 13 height 11
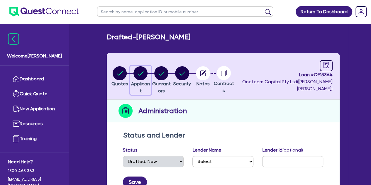
click at [144, 72] on circle "button" at bounding box center [140, 73] width 14 height 14
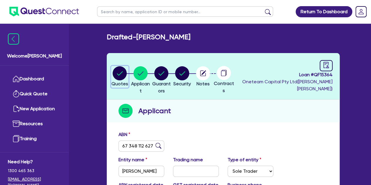
click at [121, 74] on circle "button" at bounding box center [119, 73] width 14 height 14
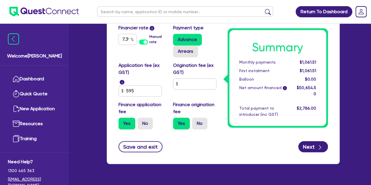
scroll to position [393, 0]
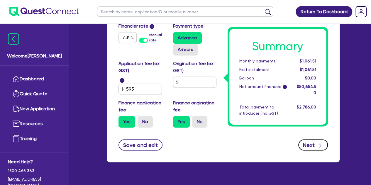
click at [313, 144] on button "Next" at bounding box center [313, 144] width 30 height 11
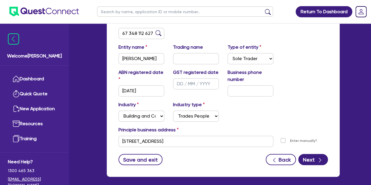
scroll to position [139, 0]
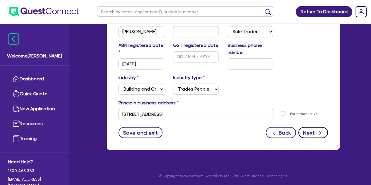
click at [308, 129] on button "Next" at bounding box center [313, 132] width 30 height 11
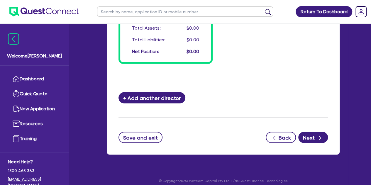
scroll to position [540, 0]
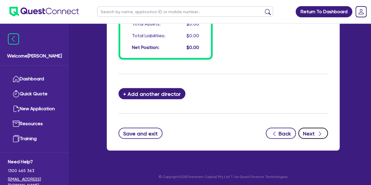
click at [305, 127] on button "Next" at bounding box center [313, 132] width 30 height 11
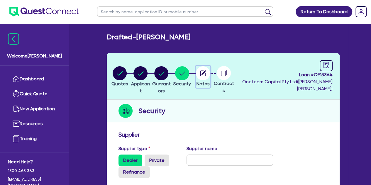
click at [210, 76] on circle "button" at bounding box center [203, 73] width 14 height 14
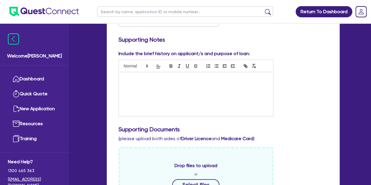
scroll to position [142, 0]
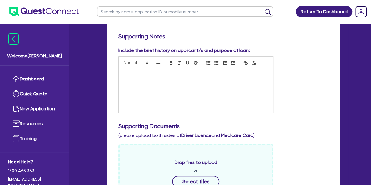
click at [138, 83] on div at bounding box center [196, 91] width 154 height 44
click at [169, 78] on div "[PERSON_NAME] operates his carpe" at bounding box center [196, 91] width 154 height 44
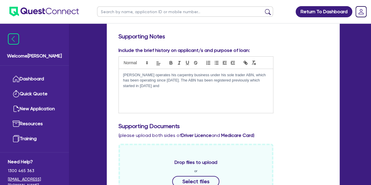
click at [197, 82] on p "[PERSON_NAME] operates his carpentry business under his sole trader ABN, which …" at bounding box center [195, 80] width 145 height 16
click at [181, 86] on p "[PERSON_NAME] operates his carpentry business under his sole trader ABN, which …" at bounding box center [195, 80] width 145 height 16
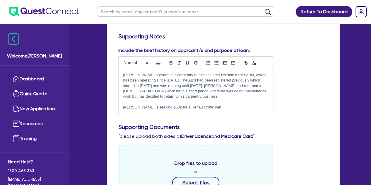
click at [172, 109] on p "[PERSON_NAME] is seeking $50k for a Renault trafic van" at bounding box center [195, 107] width 145 height 5
click at [216, 108] on p "[PERSON_NAME] is seeking $50k for a used Renault trafic van" at bounding box center [195, 107] width 145 height 5
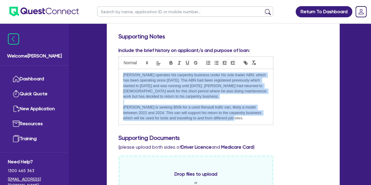
drag, startPoint x: 211, startPoint y: 118, endPoint x: 77, endPoint y: 51, distance: 149.7
click at [77, 51] on div "Welcome [PERSON_NAME] Quick Quote New Application Ref Company Ref Salesperson R…" at bounding box center [185, 173] width 325 height 631
copy div "[PERSON_NAME] operates his carpentry business under his sole trader ABN, which …"
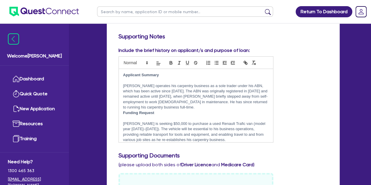
scroll to position [0, 0]
click at [173, 106] on p "[PERSON_NAME] operates his carpentry business as a sole trader under his ABN, w…" at bounding box center [195, 96] width 145 height 27
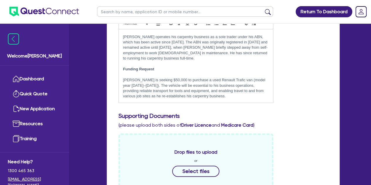
scroll to position [174, 0]
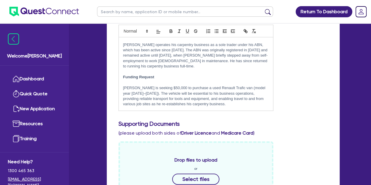
click at [216, 105] on p "[PERSON_NAME] is seeking $50,000 to purchase a used Renault Trafic van (model y…" at bounding box center [195, 96] width 145 height 22
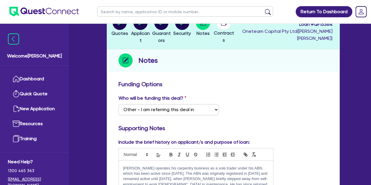
scroll to position [0, 0]
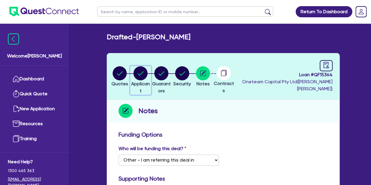
click at [142, 69] on circle "button" at bounding box center [140, 73] width 14 height 14
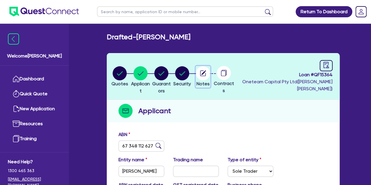
click at [210, 72] on circle "button" at bounding box center [203, 73] width 14 height 14
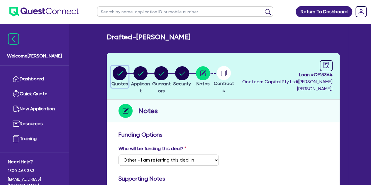
click at [115, 72] on circle "button" at bounding box center [119, 73] width 14 height 14
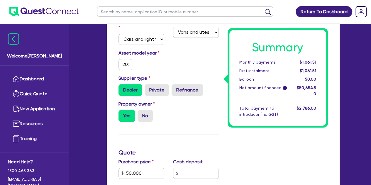
scroll to position [147, 0]
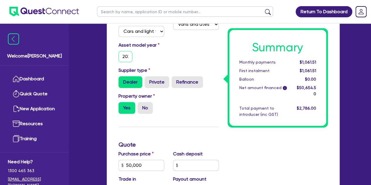
click at [126, 55] on input "2023" at bounding box center [125, 56] width 14 height 11
click at [167, 66] on div "Asset model year [DATE]" at bounding box center [168, 54] width 109 height 25
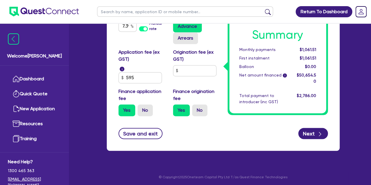
scroll to position [405, 0]
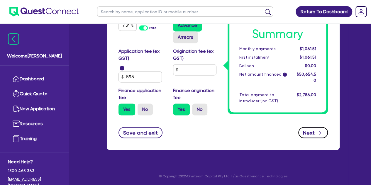
click at [305, 134] on button "Next" at bounding box center [313, 132] width 30 height 11
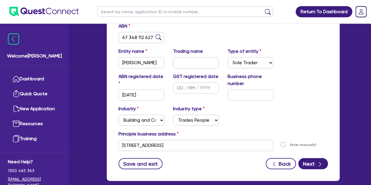
scroll to position [134, 0]
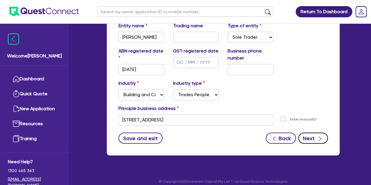
click at [299, 137] on button "Next" at bounding box center [313, 137] width 30 height 11
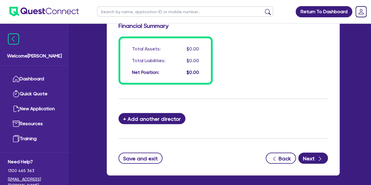
scroll to position [520, 0]
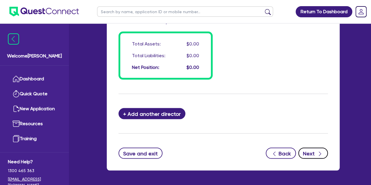
click at [304, 152] on button "Next" at bounding box center [313, 152] width 30 height 11
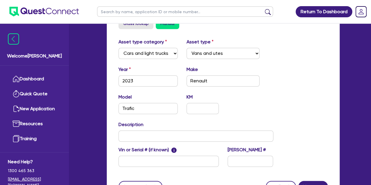
scroll to position [284, 0]
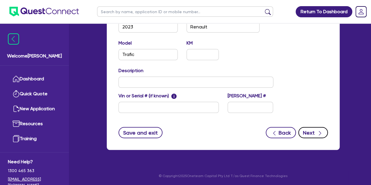
click at [309, 132] on button "Next" at bounding box center [313, 132] width 30 height 11
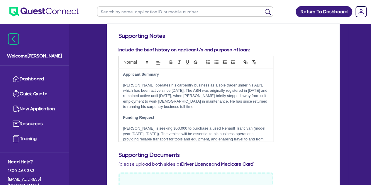
scroll to position [9, 0]
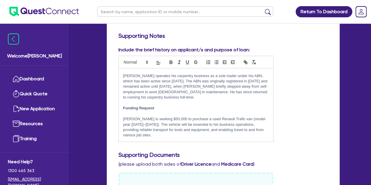
click at [77, 50] on div "Welcome [PERSON_NAME] Quick Quote New Application Ref Company Ref Salesperson R…" at bounding box center [185, 181] width 325 height 648
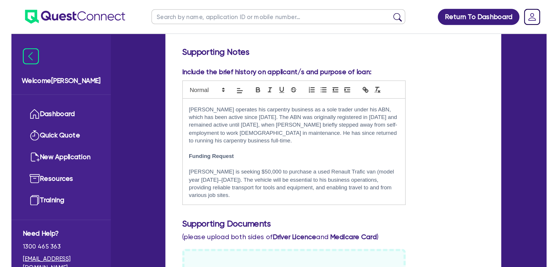
scroll to position [0, 0]
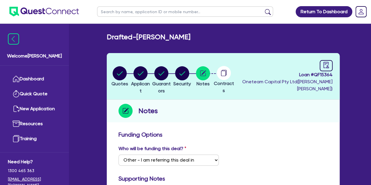
drag, startPoint x: 222, startPoint y: 33, endPoint x: 140, endPoint y: 37, distance: 82.1
click at [140, 37] on div "Drafted - [PERSON_NAME]" at bounding box center [222, 37] width 241 height 8
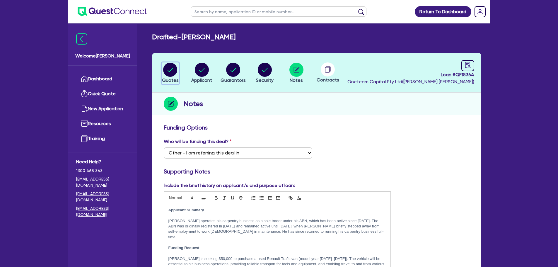
click at [170, 75] on circle "button" at bounding box center [170, 70] width 14 height 14
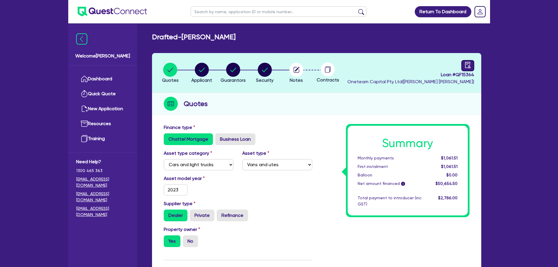
click at [465, 62] on icon "audit" at bounding box center [467, 65] width 5 height 6
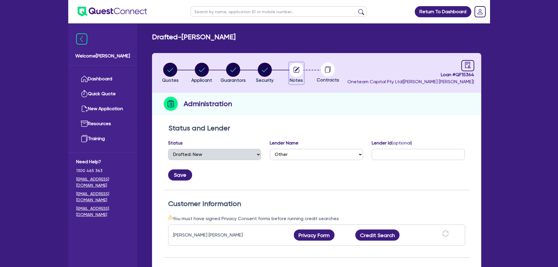
click at [301, 73] on circle "button" at bounding box center [296, 70] width 14 height 14
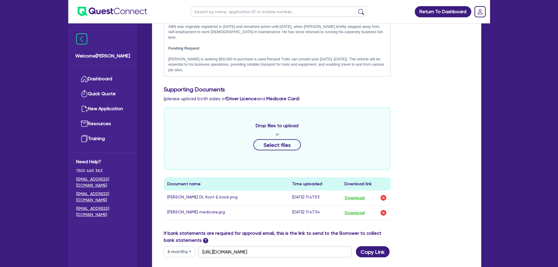
scroll to position [243, 0]
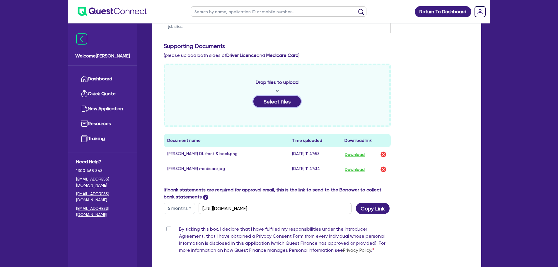
click at [275, 96] on button "Select files" at bounding box center [276, 101] width 47 height 11
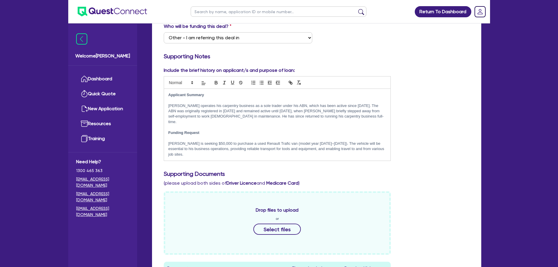
scroll to position [0, 0]
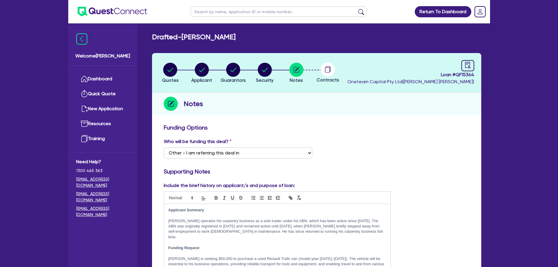
click at [466, 59] on header "Quotes Applicant [GEOGRAPHIC_DATA] Security Notes Contracts Loan # QF15364 Onet…" at bounding box center [316, 73] width 329 height 40
click at [466, 60] on link at bounding box center [467, 65] width 13 height 11
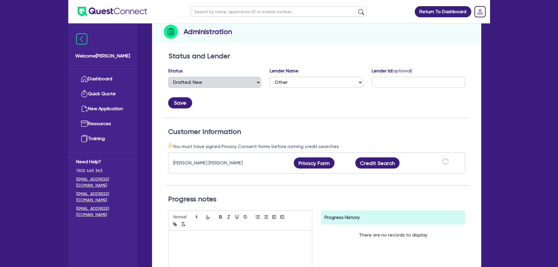
scroll to position [76, 0]
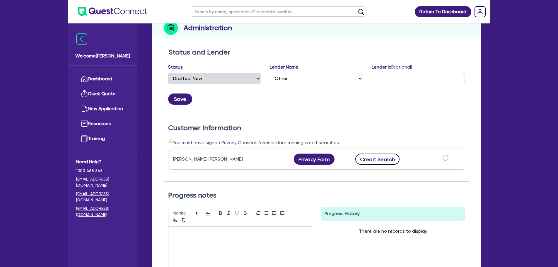
click at [369, 158] on button "Credit Search" at bounding box center [377, 158] width 45 height 11
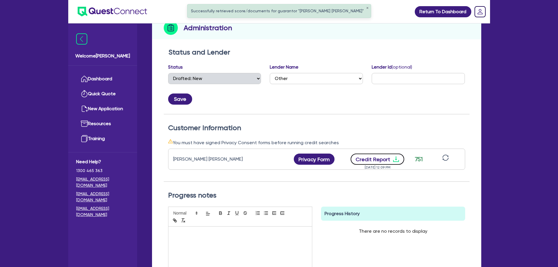
click at [387, 161] on button "Credit Report" at bounding box center [378, 158] width 54 height 11
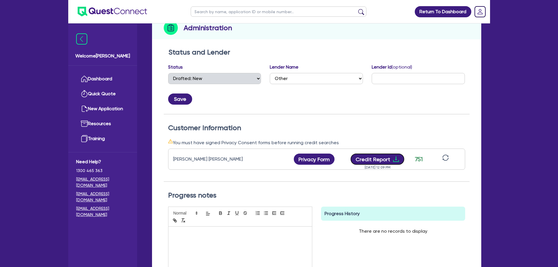
scroll to position [0, 0]
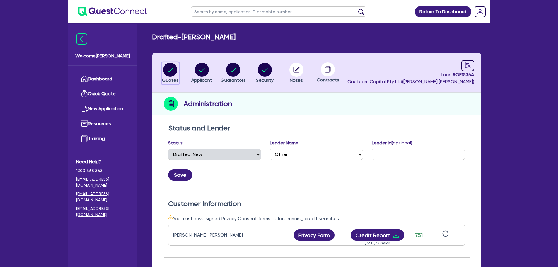
click at [174, 69] on circle "button" at bounding box center [170, 70] width 14 height 14
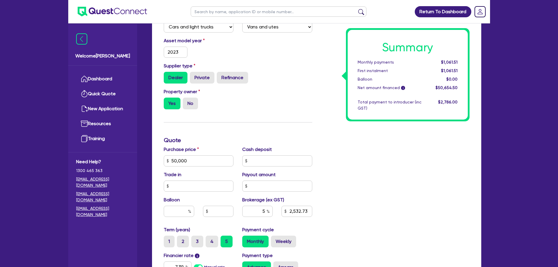
scroll to position [138, 0]
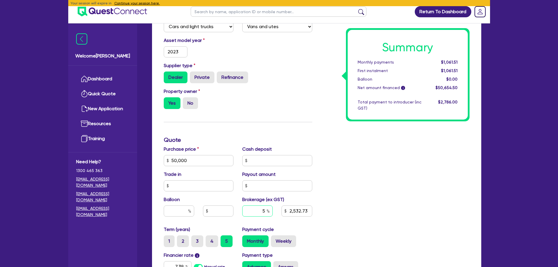
click at [266, 207] on input "5" at bounding box center [257, 210] width 30 height 11
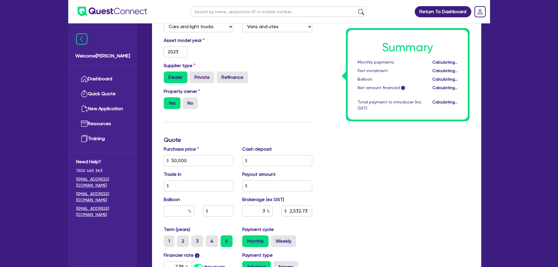
click at [346, 206] on div "Summary Monthly payments Calculating... First instalment Calculating... Balloon…" at bounding box center [395, 157] width 157 height 342
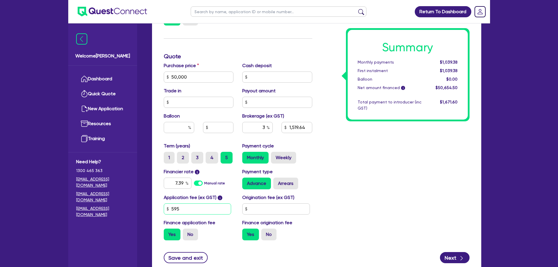
click at [187, 211] on input "595" at bounding box center [198, 208] width 68 height 11
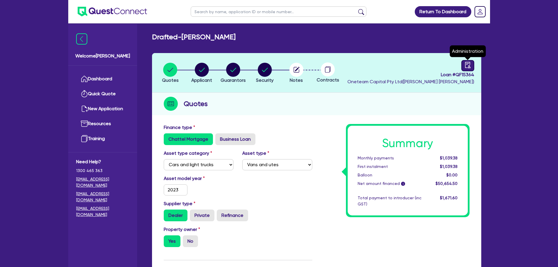
click at [467, 67] on icon "audit" at bounding box center [468, 65] width 6 height 6
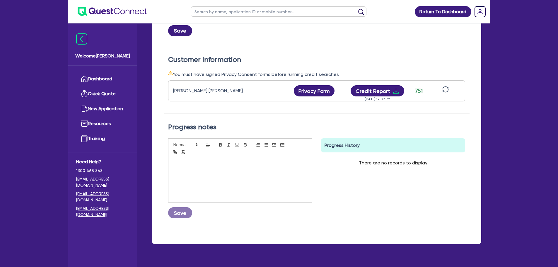
scroll to position [157, 0]
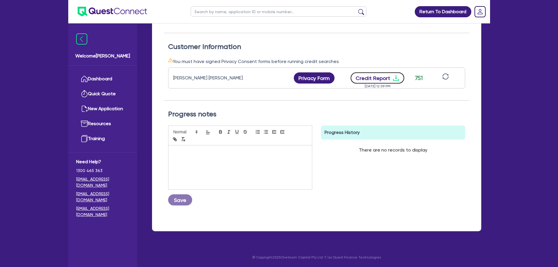
click at [374, 73] on button "Credit Report" at bounding box center [378, 77] width 54 height 11
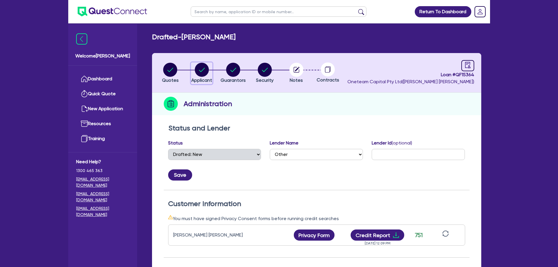
click at [201, 75] on circle "button" at bounding box center [202, 70] width 14 height 14
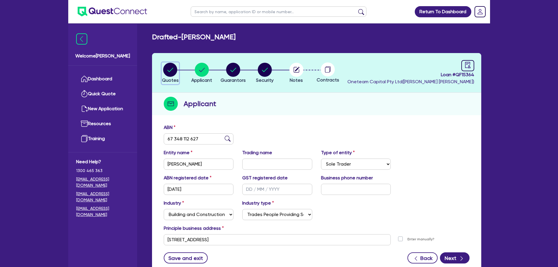
click at [169, 68] on circle "button" at bounding box center [170, 70] width 14 height 14
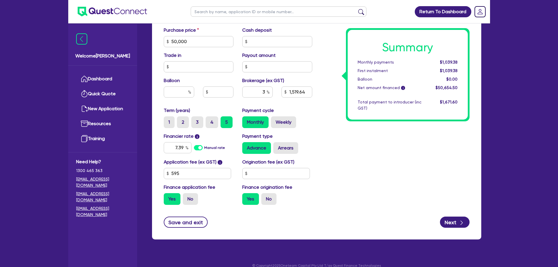
scroll to position [265, 0]
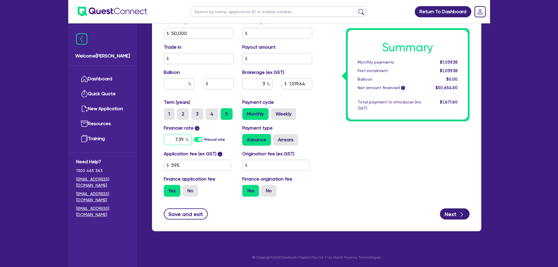
click at [185, 140] on input "7.39" at bounding box center [178, 139] width 28 height 11
click at [357, 159] on div "Summary Monthly payments Calculating... First instalment Calculating... Balloon…" at bounding box center [395, 30] width 157 height 342
click at [265, 82] on input "3" at bounding box center [257, 83] width 30 height 11
click at [295, 99] on div "Payment cycle Monthly Weekly" at bounding box center [277, 109] width 79 height 21
click at [195, 163] on input "595" at bounding box center [198, 165] width 68 height 11
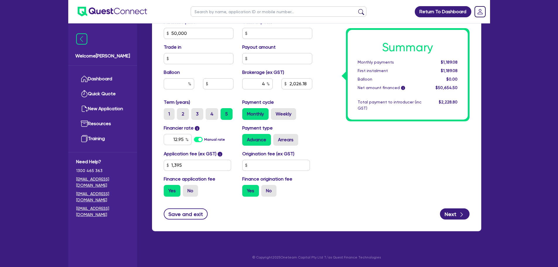
click at [366, 189] on div "Summary Monthly payments $1,189.08 First instalment $1,189.08 Balloon $0.00 Net…" at bounding box center [395, 30] width 157 height 342
click at [265, 78] on input "4" at bounding box center [257, 83] width 30 height 11
click at [320, 106] on div "Summary Monthly payments $1,209.73 First instalment $1,209.73 Balloon $0.00 Net…" at bounding box center [395, 30] width 157 height 342
click at [184, 165] on input "1,395" at bounding box center [198, 165] width 68 height 11
click at [308, 170] on input "text" at bounding box center [276, 165] width 68 height 11
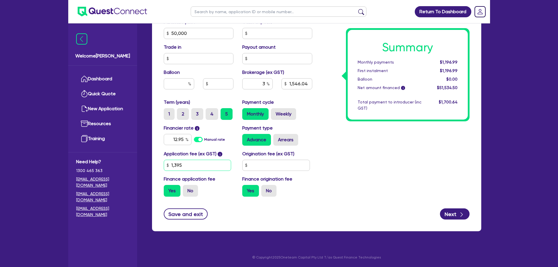
click at [196, 169] on input "1,395" at bounding box center [198, 165] width 68 height 11
click at [182, 141] on input "12.95" at bounding box center [178, 139] width 28 height 11
click at [373, 138] on div "Summary Monthly payments Calculating... First instalment Calculating... Balloon…" at bounding box center [395, 30] width 157 height 342
click at [183, 139] on input "17.95" at bounding box center [178, 139] width 28 height 11
click at [372, 151] on div "Summary Monthly payments $1,176.55 First instalment $1,176.55 Balloon $0.00 Net…" at bounding box center [395, 30] width 157 height 342
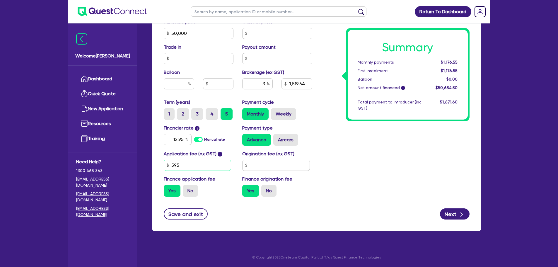
click at [184, 166] on input "595" at bounding box center [198, 165] width 68 height 11
click at [335, 174] on div "Summary Monthly payments $1,196.99 First instalment $1,196.99 Balloon $0.00 Net…" at bounding box center [395, 30] width 157 height 342
click at [266, 84] on input "text" at bounding box center [257, 83] width 30 height 11
click at [330, 128] on div "Summary Monthly payments $1,209.73 First instalment $1,209.73 Balloon $0.00 Net…" at bounding box center [395, 30] width 157 height 342
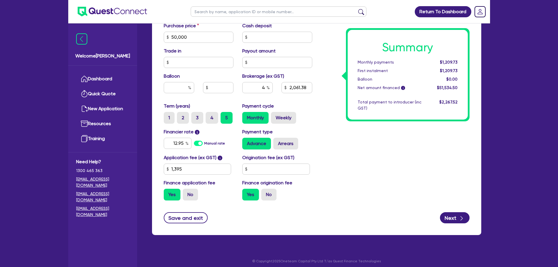
scroll to position [261, 0]
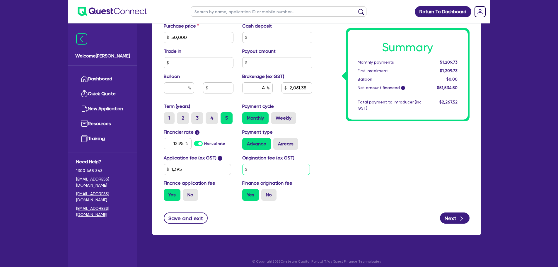
click at [273, 168] on input "text" at bounding box center [276, 169] width 68 height 11
click at [327, 161] on div "Summary Monthly payments Calculating... First instalment Calculating... Balloon…" at bounding box center [395, 34] width 157 height 342
click at [273, 171] on input "500" at bounding box center [276, 169] width 68 height 11
click at [388, 175] on div "Summary Monthly payments $1,209.73 First instalment $1,209.73 Balloon $0.00 Net…" at bounding box center [395, 34] width 157 height 342
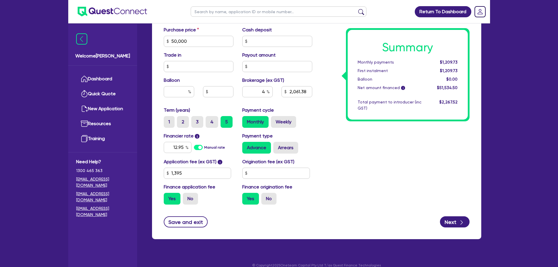
scroll to position [265, 0]
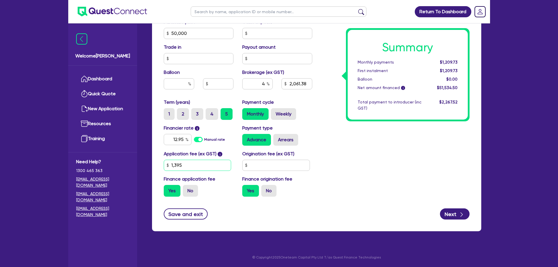
click at [189, 164] on input "1,395" at bounding box center [198, 165] width 68 height 11
click at [373, 172] on div "Summary Monthly payments Calculating... First instalment Calculating... Balloon…" at bounding box center [395, 30] width 157 height 342
click at [187, 169] on input "649" at bounding box center [198, 165] width 68 height 11
click at [348, 163] on div "Summary Monthly payments Calculating... First instalment Calculating... Balloon…" at bounding box center [395, 30] width 157 height 342
click at [364, 155] on div "Summary Monthly payments $1,188.95 First instalment $1,188.95 Balloon $0.00 Net…" at bounding box center [395, 30] width 157 height 342
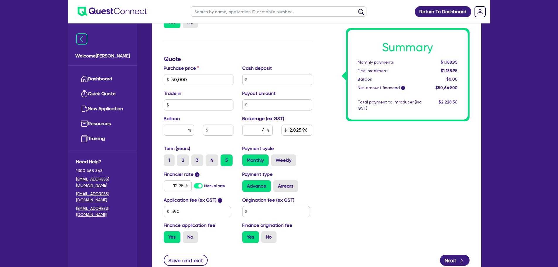
scroll to position [0, 0]
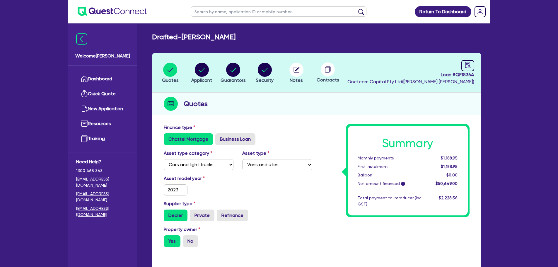
click at [199, 11] on input "text" at bounding box center [279, 11] width 176 height 10
click button "submit" at bounding box center [360, 13] width 9 height 8
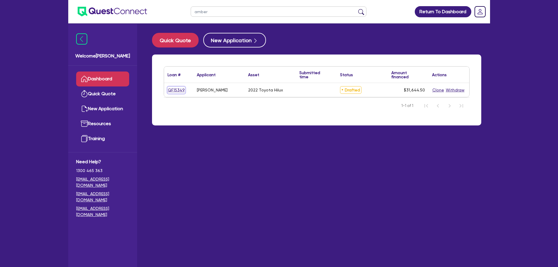
click at [178, 93] on link "QF15349" at bounding box center [177, 90] width 18 height 7
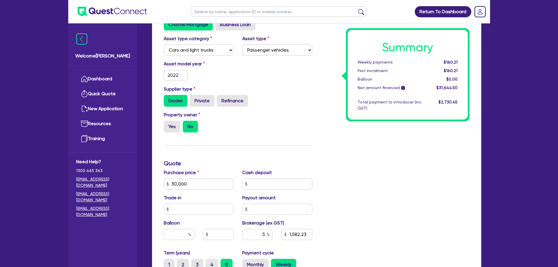
scroll to position [115, 0]
click at [281, 123] on div "Property owner Yes No" at bounding box center [237, 124] width 157 height 26
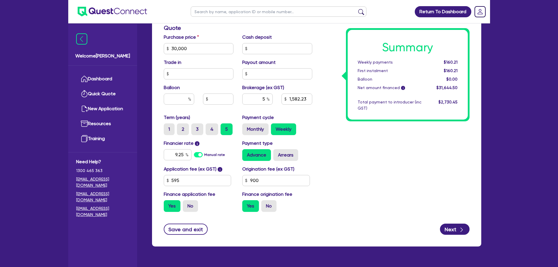
scroll to position [265, 0]
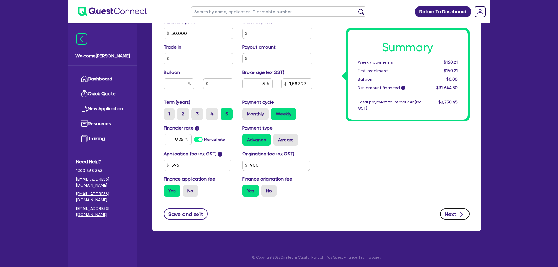
click at [456, 214] on button "Next" at bounding box center [455, 213] width 30 height 11
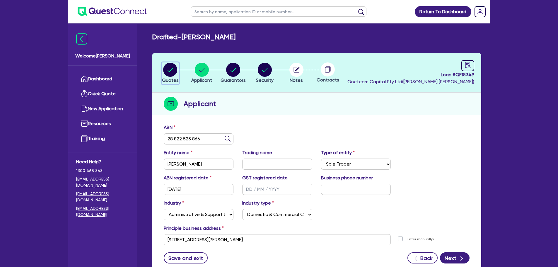
click at [165, 66] on circle "button" at bounding box center [170, 70] width 14 height 14
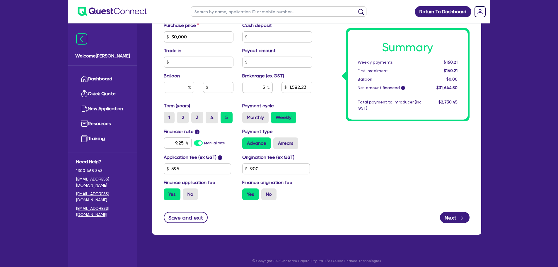
scroll to position [265, 0]
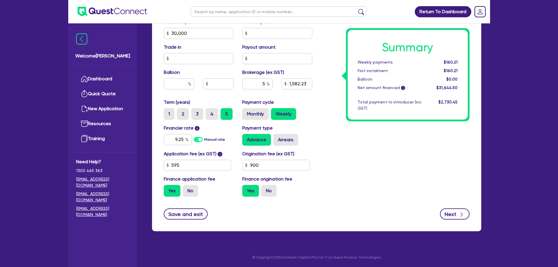
drag, startPoint x: 457, startPoint y: 221, endPoint x: 447, endPoint y: 214, distance: 11.5
click at [447, 214] on div "Finance type Chattel Mortgage Business Loan Asset type category Select Cars and…" at bounding box center [316, 43] width 329 height 375
click at [447, 214] on button "Next" at bounding box center [455, 213] width 30 height 11
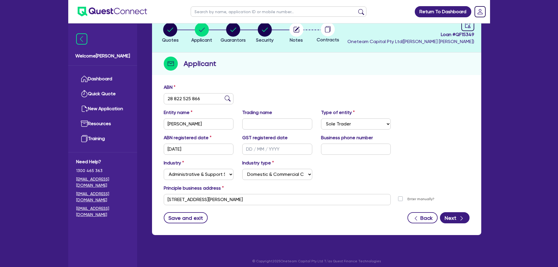
scroll to position [44, 0]
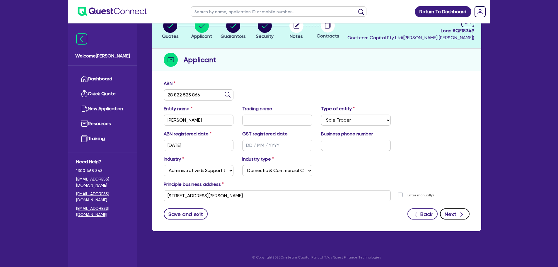
click at [449, 210] on button "Next" at bounding box center [455, 213] width 30 height 11
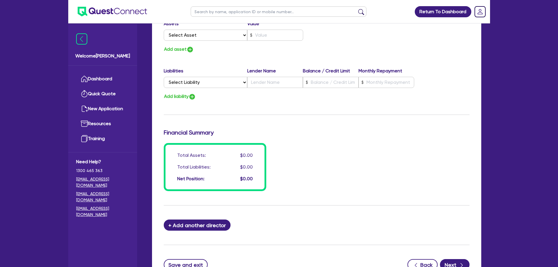
scroll to position [417, 0]
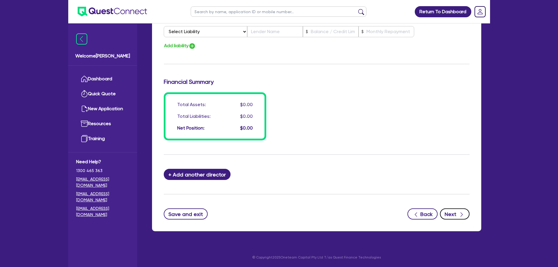
click at [448, 212] on button "Next" at bounding box center [455, 213] width 30 height 11
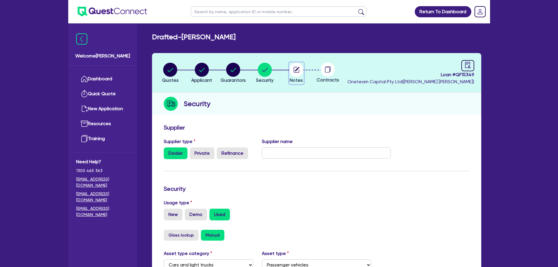
click at [296, 69] on circle "button" at bounding box center [296, 70] width 14 height 14
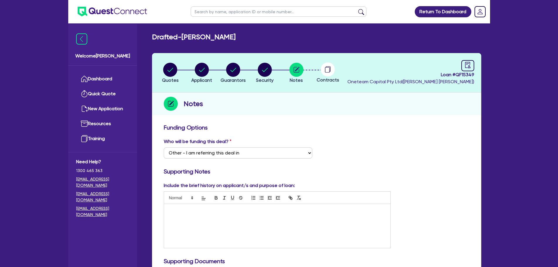
click at [326, 76] on div "Contracts" at bounding box center [328, 72] width 32 height 21
click at [463, 67] on link at bounding box center [467, 65] width 13 height 11
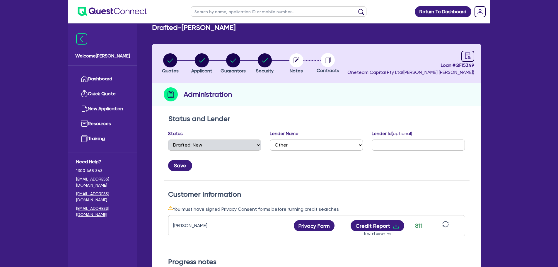
scroll to position [10, 0]
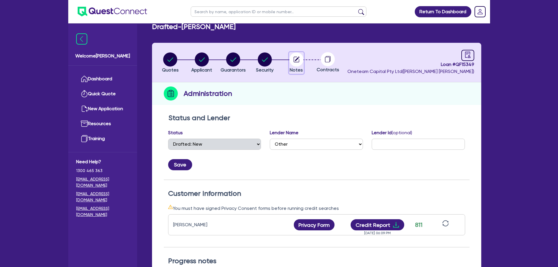
click at [300, 62] on circle "button" at bounding box center [296, 59] width 14 height 14
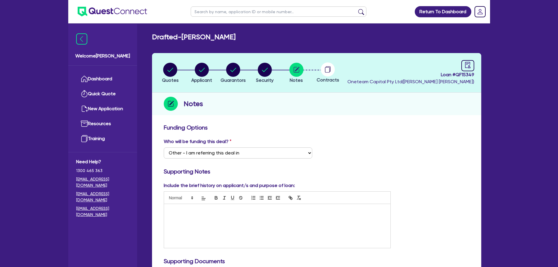
click at [264, 58] on header "Quotes Applicant [GEOGRAPHIC_DATA] Security Notes Contracts Loan # QF15349 Onet…" at bounding box center [316, 73] width 329 height 40
click at [264, 70] on circle "button" at bounding box center [265, 70] width 14 height 14
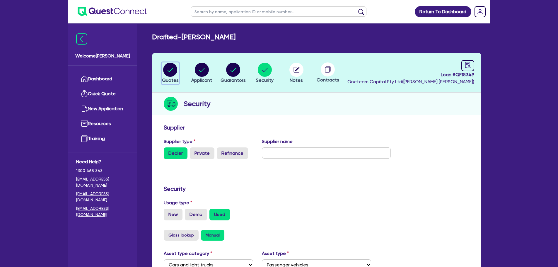
click at [167, 73] on circle "button" at bounding box center [170, 70] width 14 height 14
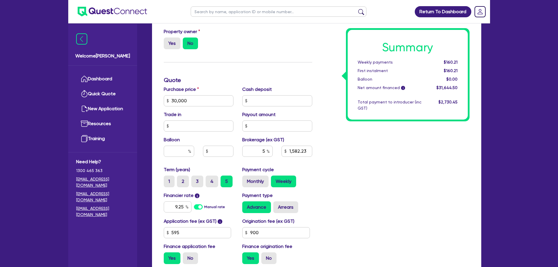
scroll to position [198, 0]
click at [187, 206] on div "9.25" at bounding box center [178, 206] width 28 height 11
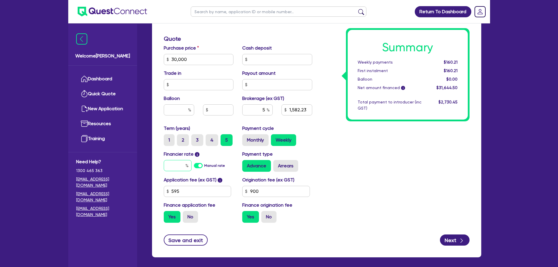
scroll to position [240, 0]
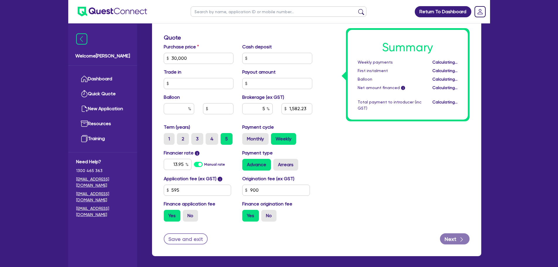
click at [354, 164] on div "Summary Weekly payments Calculating... First instalment Calculating... Balloon …" at bounding box center [395, 55] width 157 height 342
click at [265, 108] on input "5" at bounding box center [257, 108] width 30 height 11
click at [332, 148] on div "Summary Weekly payments $178.04 First instalment $178.04 Balloon $0.00 Net amou…" at bounding box center [395, 55] width 157 height 342
click at [267, 109] on input "3" at bounding box center [257, 108] width 30 height 11
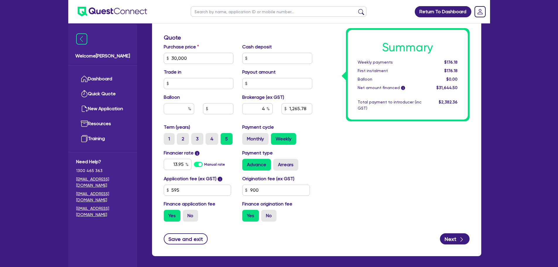
click at [350, 163] on div "Summary Weekly payments $176.18 First instalment $176.18 Balloon $0.00 Net amou…" at bounding box center [395, 55] width 157 height 342
click at [264, 109] on input "4" at bounding box center [257, 108] width 30 height 11
click at [321, 122] on div "Summary Weekly payments Calculating... First instalment Calculating... Balloon …" at bounding box center [395, 55] width 157 height 342
click at [186, 186] on input "595" at bounding box center [198, 190] width 68 height 11
click at [355, 178] on div "Summary Weekly payments $178.04 First instalment $178.04 Balloon $0.00 Net amou…" at bounding box center [395, 55] width 157 height 342
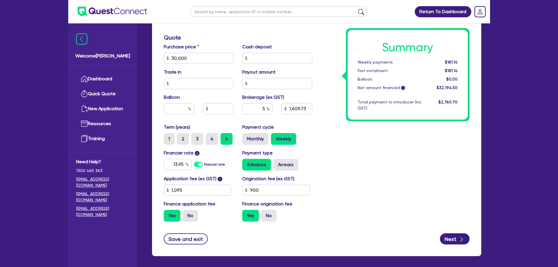
click at [344, 183] on div "Summary Weekly payments $181.14 First instalment $181.14 Balloon $0.00 Net amou…" at bounding box center [395, 55] width 157 height 342
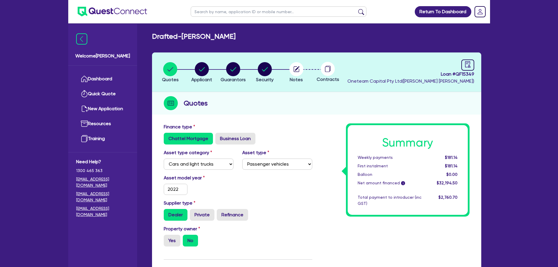
scroll to position [0, 0]
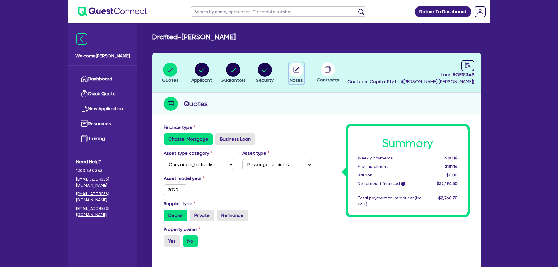
click at [297, 74] on circle "button" at bounding box center [296, 70] width 14 height 14
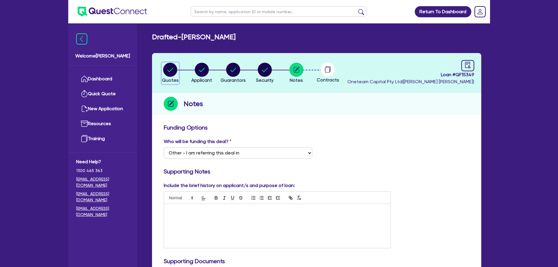
click at [168, 71] on icon "button" at bounding box center [171, 70] width 6 height 4
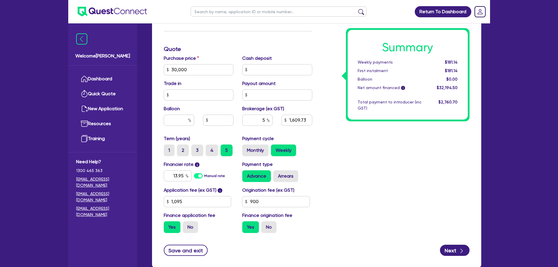
scroll to position [229, 0]
click at [267, 120] on input "5" at bounding box center [257, 119] width 30 height 11
click at [348, 142] on div "Summary Weekly payments $171.69 First instalment $171.69 Balloon $0.00 Net amou…" at bounding box center [395, 66] width 157 height 342
click at [255, 117] on input "text" at bounding box center [257, 119] width 30 height 11
click at [357, 138] on div "Summary Weekly payments $179.25 First instalment $179.25 Balloon $0.00 Net amou…" at bounding box center [395, 66] width 157 height 342
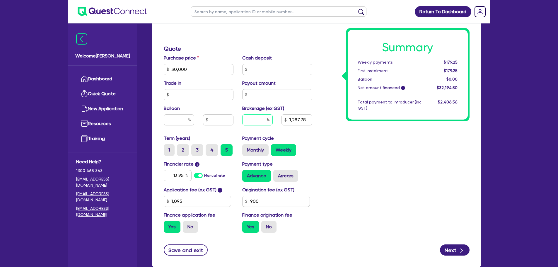
click at [264, 117] on input "text" at bounding box center [257, 119] width 30 height 11
click at [302, 132] on div "Purchase price 30,000 Cash deposit Trade in Payout amount Balloon Brokerage (ex…" at bounding box center [237, 94] width 157 height 80
click at [171, 256] on div "Finance type Chattel Mortgage Business Loan Asset type category Select Cars and…" at bounding box center [316, 79] width 329 height 375
click at [173, 255] on button "Save and exit" at bounding box center [186, 249] width 44 height 11
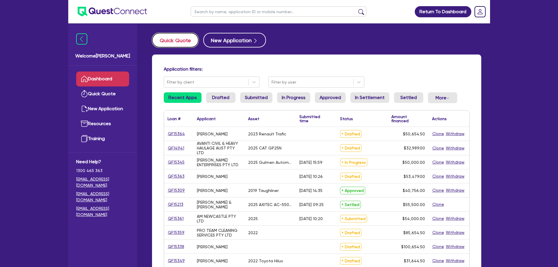
click at [165, 40] on button "Quick Quote" at bounding box center [175, 40] width 47 height 15
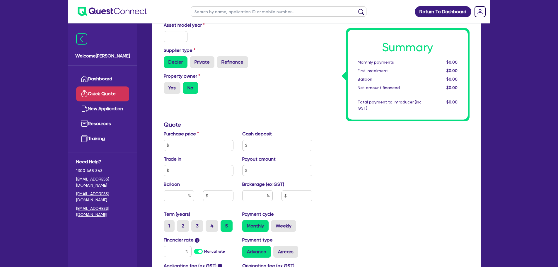
scroll to position [137, 0]
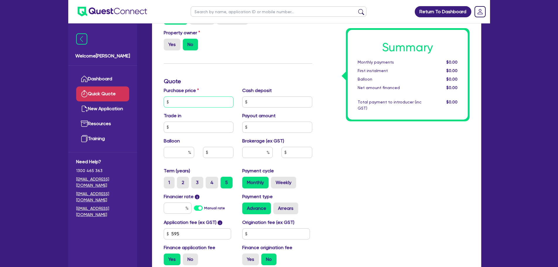
click at [181, 103] on input "text" at bounding box center [199, 101] width 70 height 11
type input "50,000"
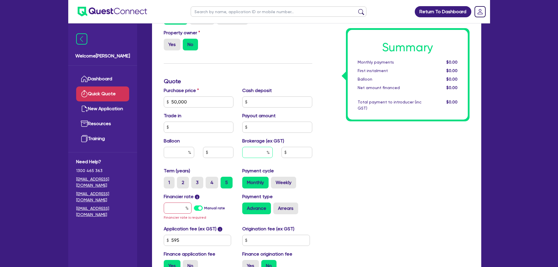
click at [250, 148] on input "text" at bounding box center [257, 152] width 30 height 11
type input "3"
click at [181, 210] on input "text" at bounding box center [178, 207] width 28 height 11
type input "8"
type input "1,519.64"
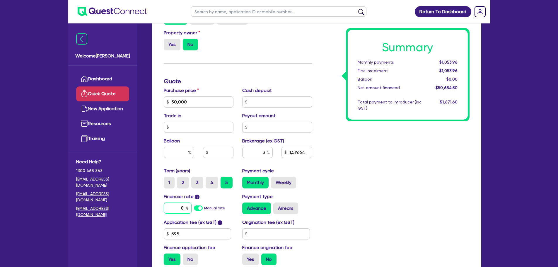
type input "8"
type input "1,519.64"
click at [345, 186] on div "Summary Monthly payments $1,053.96 First instalment $1,053.96 Balloon $0.00 Net…" at bounding box center [395, 98] width 157 height 342
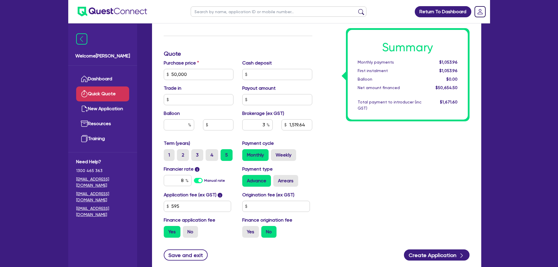
scroll to position [165, 0]
click at [184, 180] on input "8" at bounding box center [178, 180] width 28 height 11
type input "17.95"
type input "1,519.64"
